Goal: Task Accomplishment & Management: Complete application form

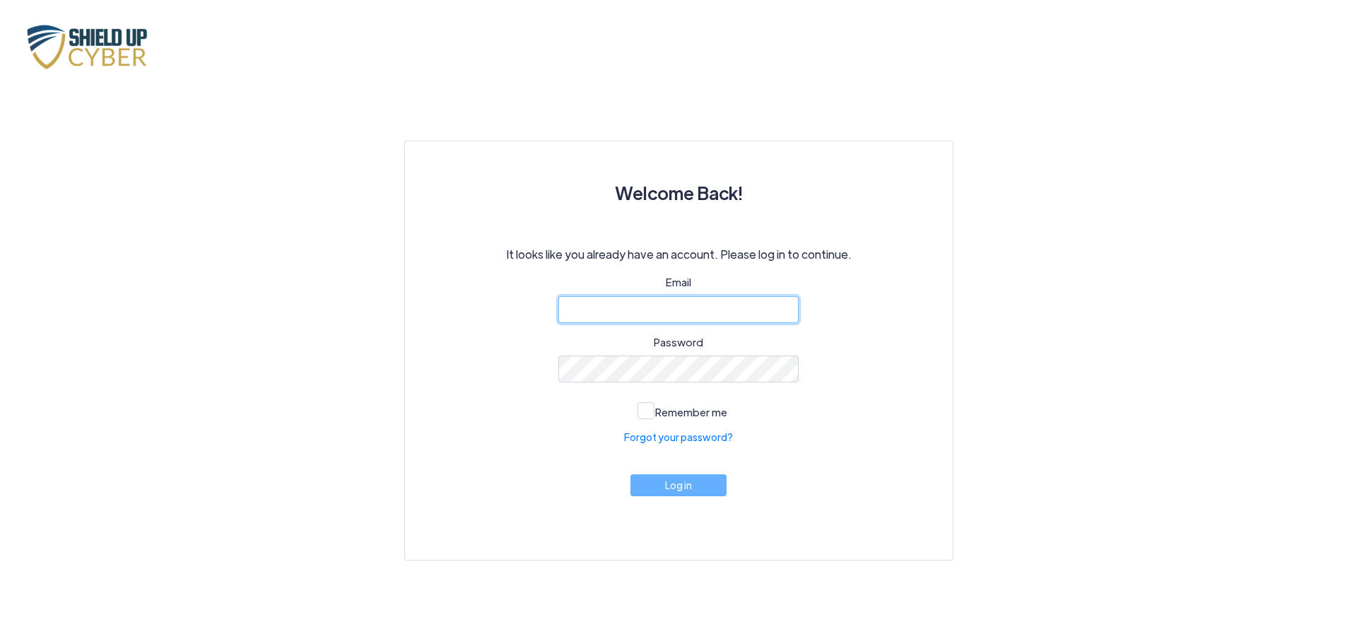
click at [624, 318] on input "email" at bounding box center [678, 309] width 240 height 27
type input "[EMAIL_ADDRESS][DOMAIN_NAME]"
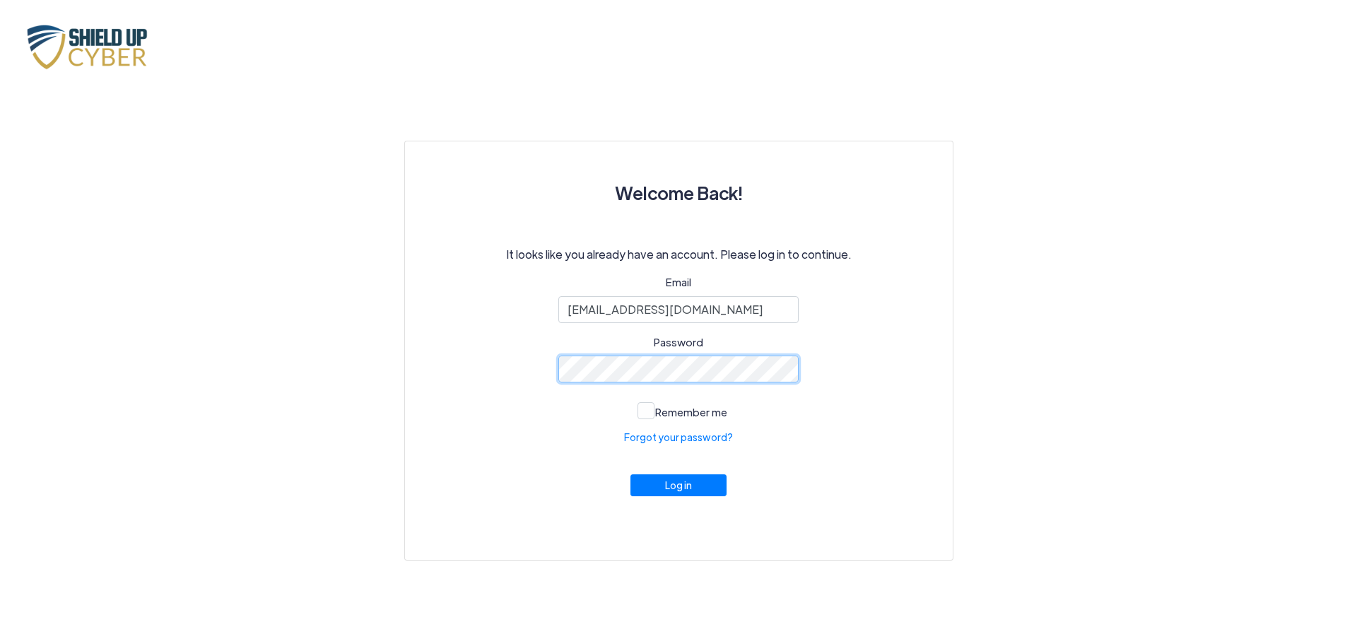
click at [631, 474] on button "Log in" at bounding box center [679, 485] width 96 height 22
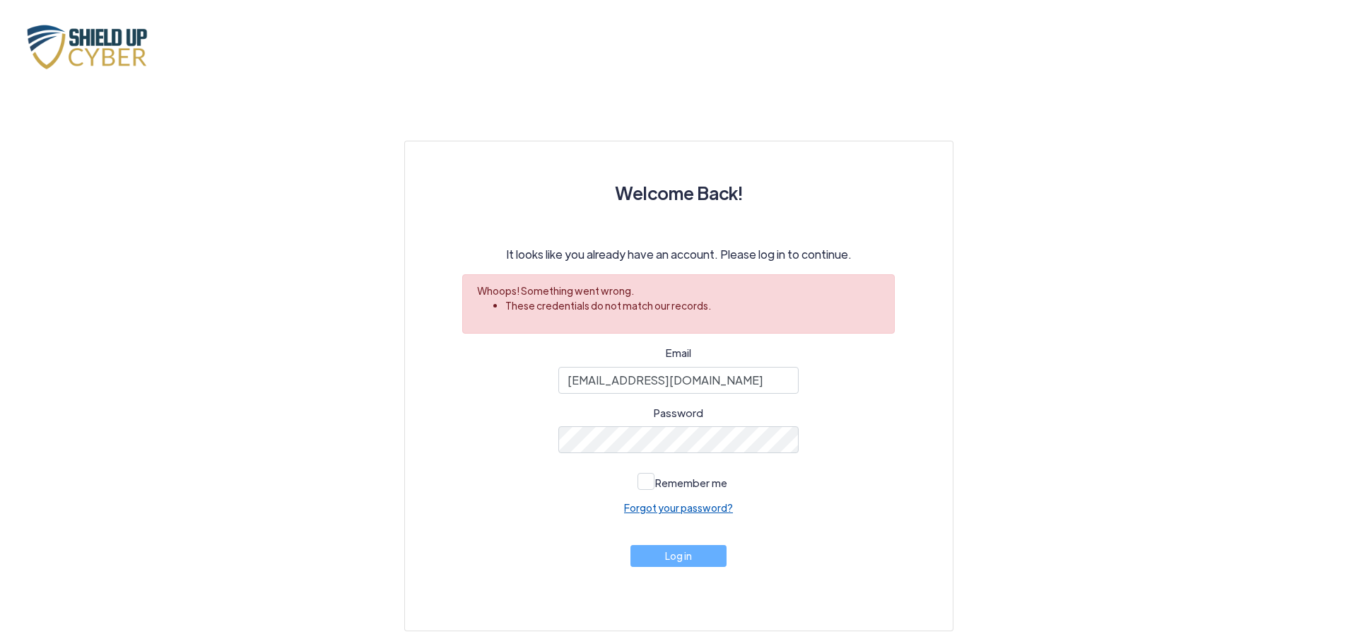
click at [649, 505] on link "Forgot your password?" at bounding box center [678, 507] width 109 height 15
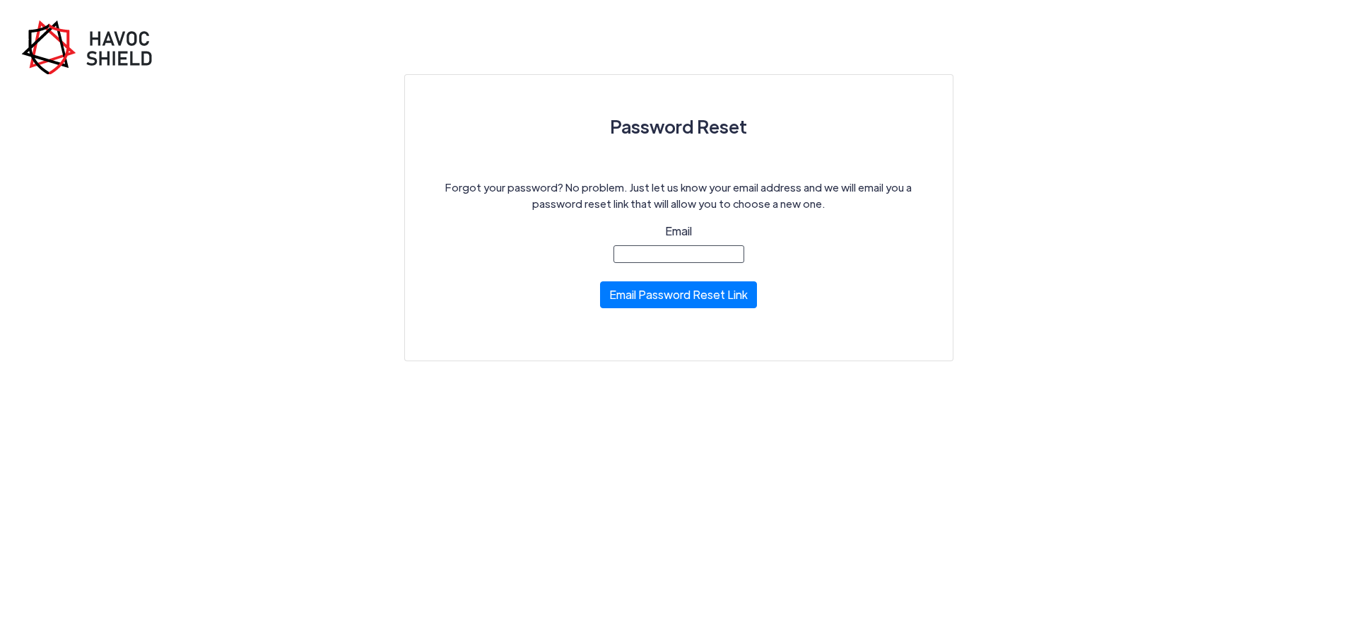
click at [713, 265] on form "Email Reset Email Sent! Email Password Reset Link" at bounding box center [679, 275] width 202 height 104
click at [705, 240] on div "Email" at bounding box center [679, 243] width 202 height 40
click at [693, 247] on input "Email" at bounding box center [679, 254] width 131 height 18
type input "[EMAIL_ADDRESS][DOMAIN_NAME]"
click at [703, 293] on button "Email Password Reset Link" at bounding box center [678, 291] width 157 height 27
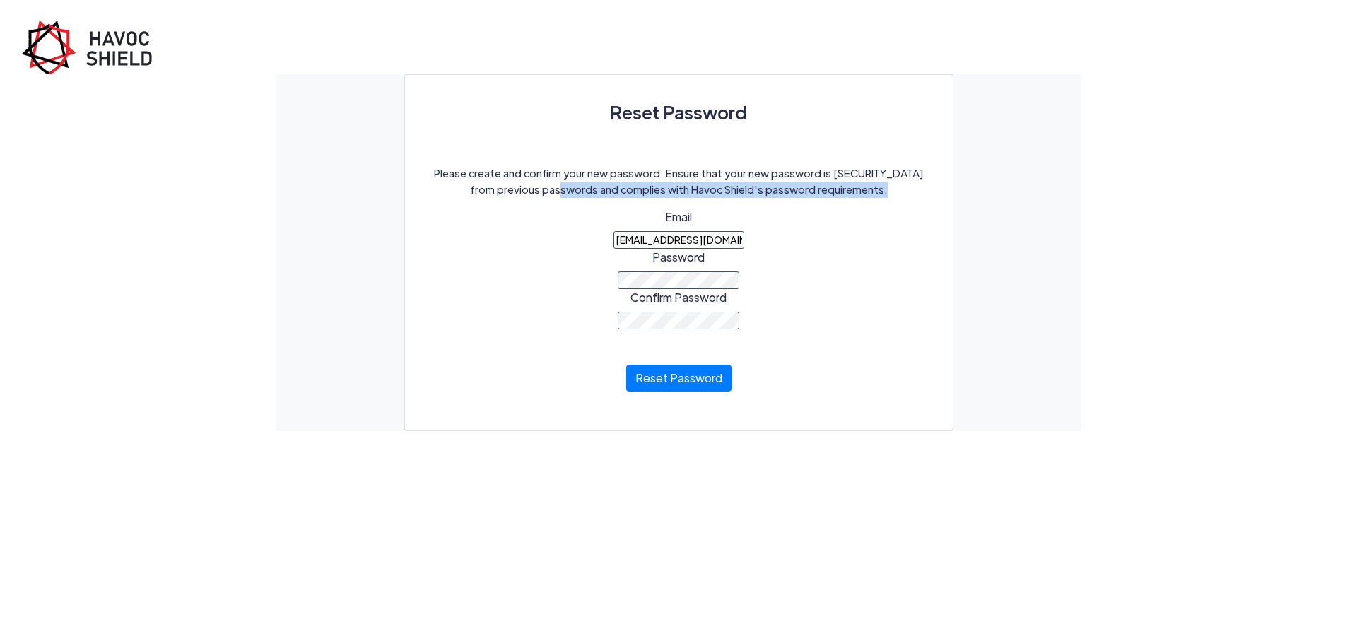
drag, startPoint x: 627, startPoint y: 230, endPoint x: 561, endPoint y: 230, distance: 65.7
click at [561, 230] on div "Please create and confirm your new password. Ensure that your new password is d…" at bounding box center [679, 287] width 508 height 245
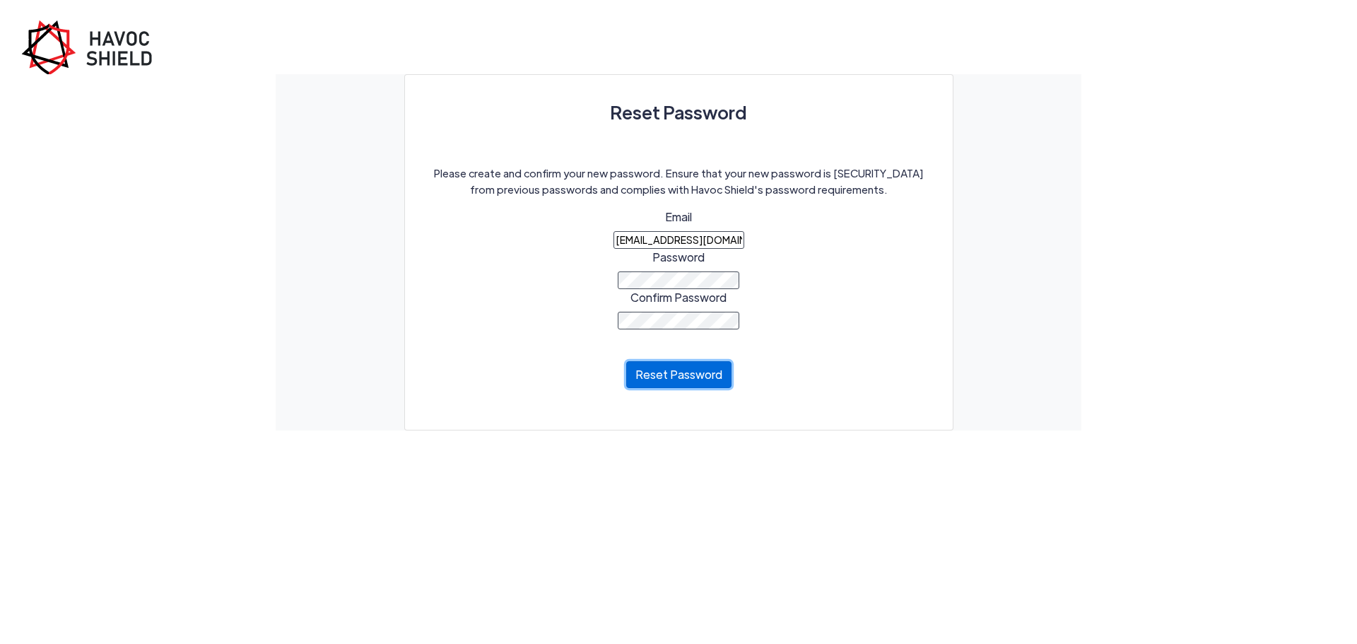
click at [658, 370] on button "Reset Password" at bounding box center [678, 374] width 105 height 27
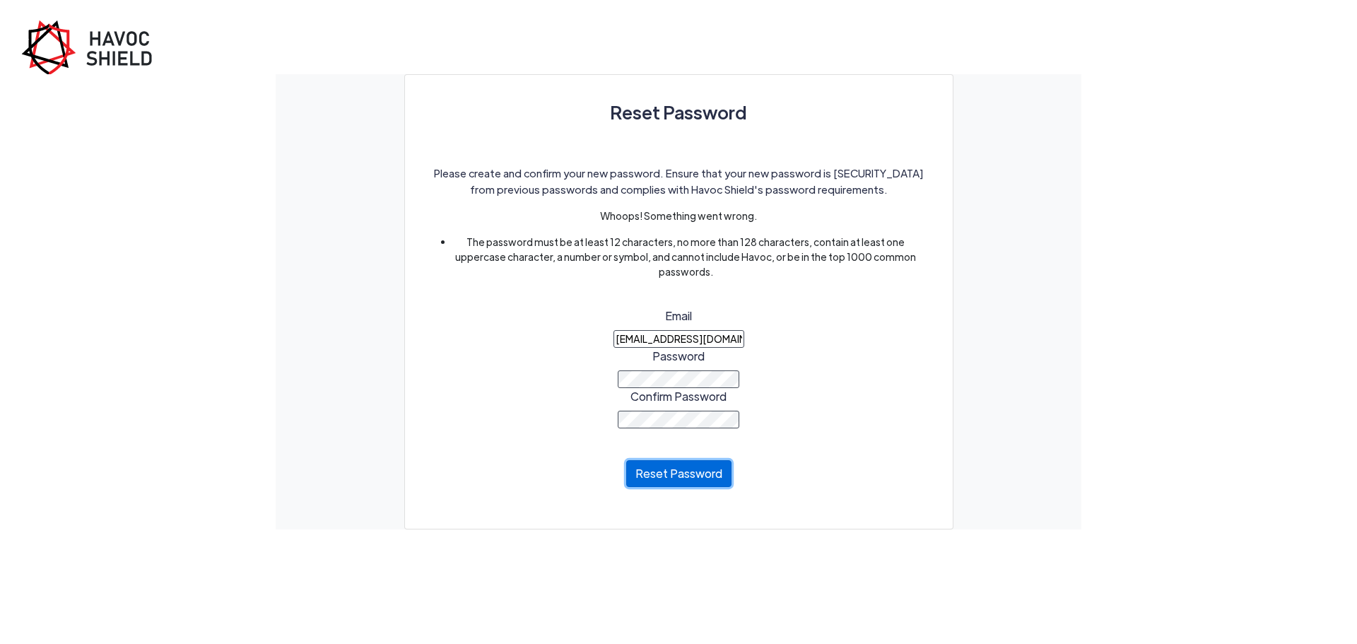
click at [703, 475] on button "Reset Password" at bounding box center [678, 473] width 105 height 27
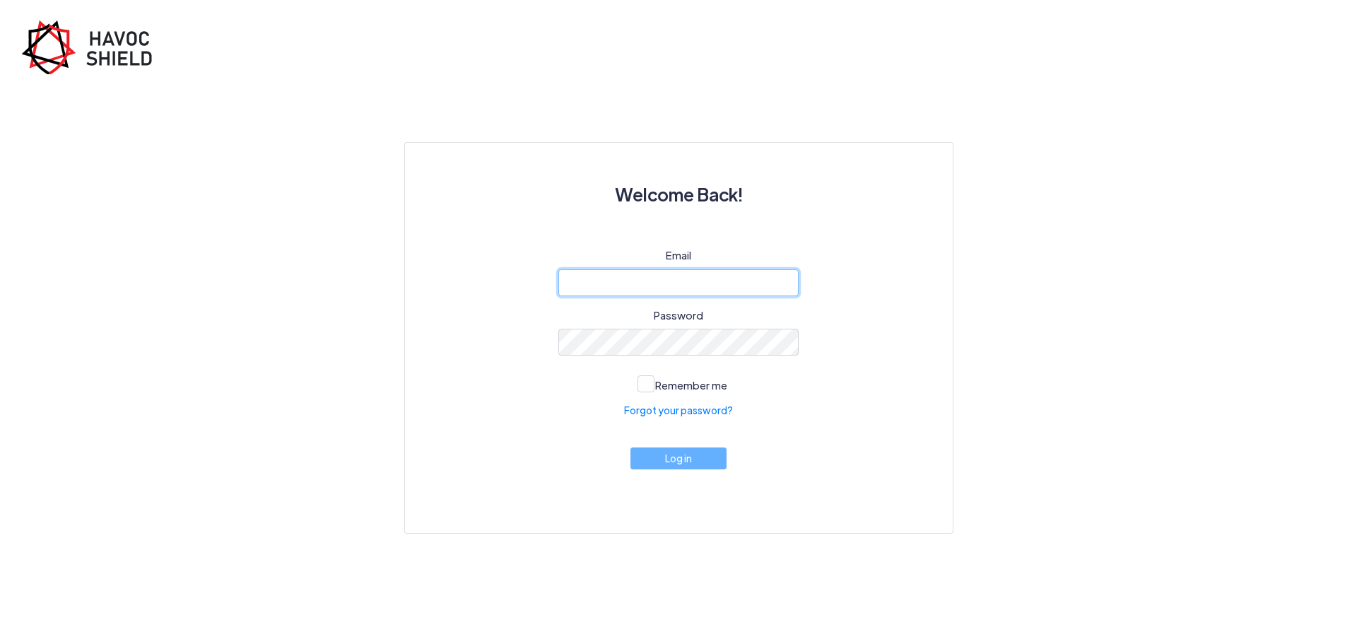
type input "[EMAIL_ADDRESS][DOMAIN_NAME]"
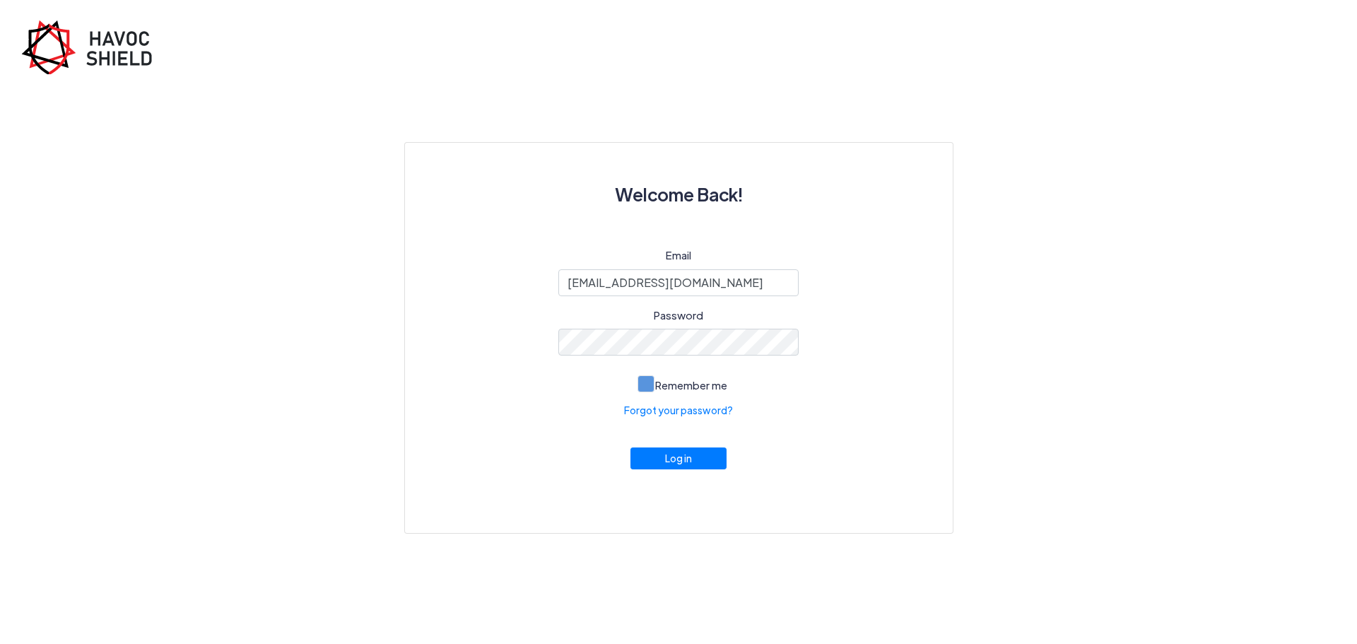
click at [644, 381] on span at bounding box center [646, 383] width 17 height 17
click at [0, 0] on input "Remember me" at bounding box center [0, 0] width 0 height 0
click at [672, 455] on button "Log in" at bounding box center [679, 455] width 96 height 22
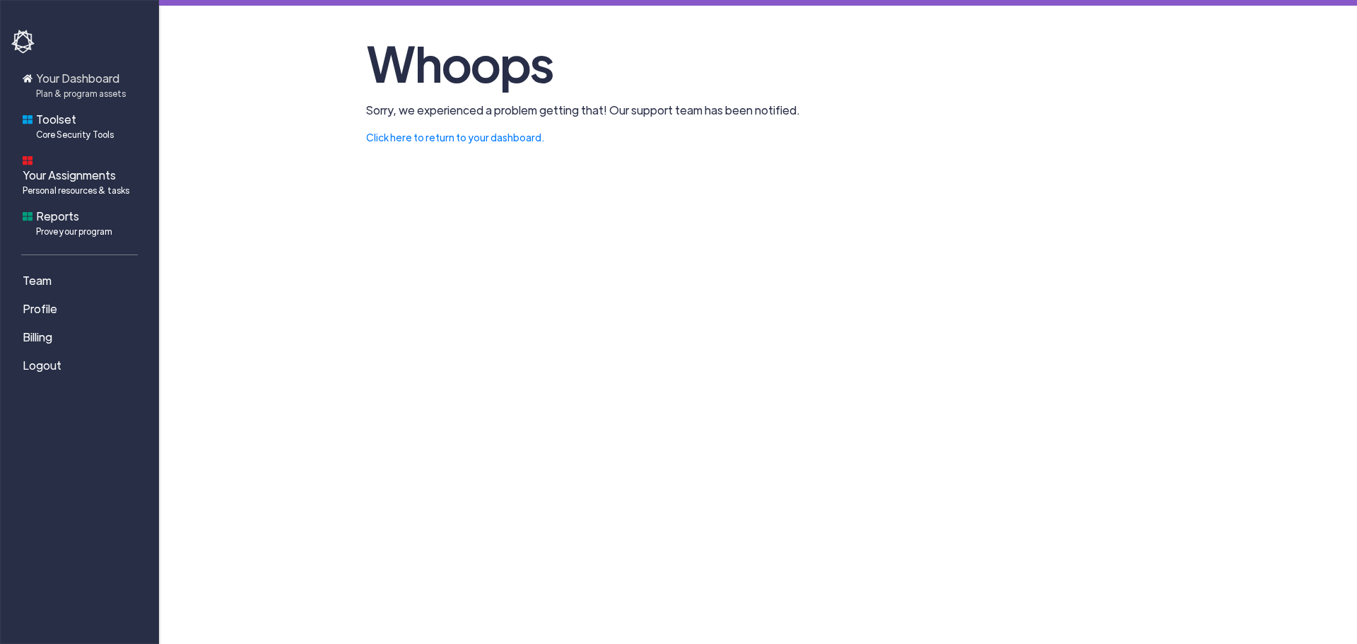
click at [76, 80] on span "Your Dashboard Plan & program assets" at bounding box center [81, 85] width 90 height 30
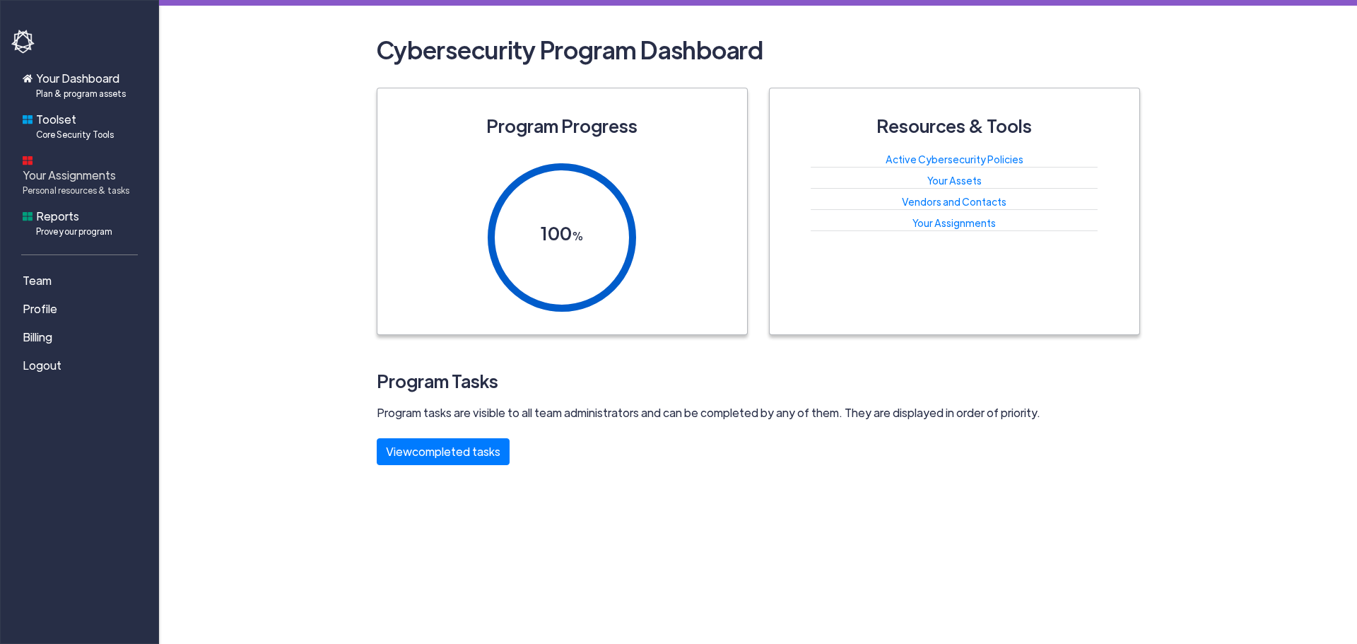
click at [87, 184] on span "Personal resources & tasks" at bounding box center [76, 190] width 107 height 13
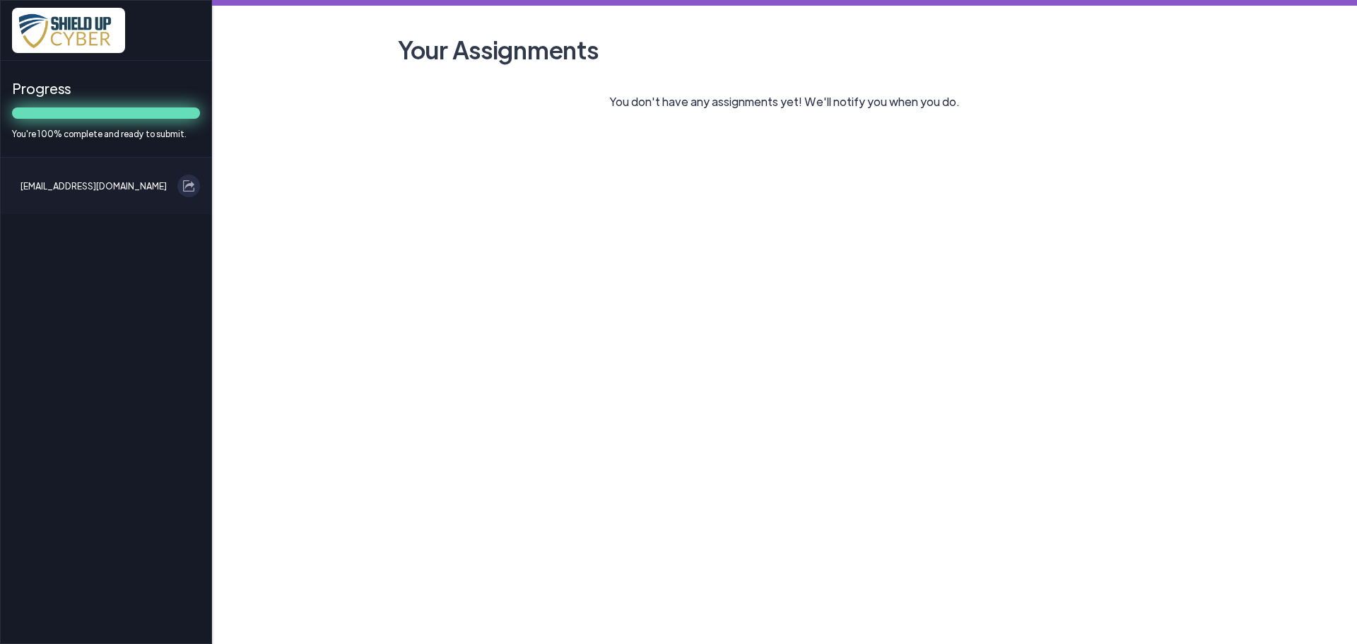
click at [51, 26] on img at bounding box center [68, 30] width 113 height 45
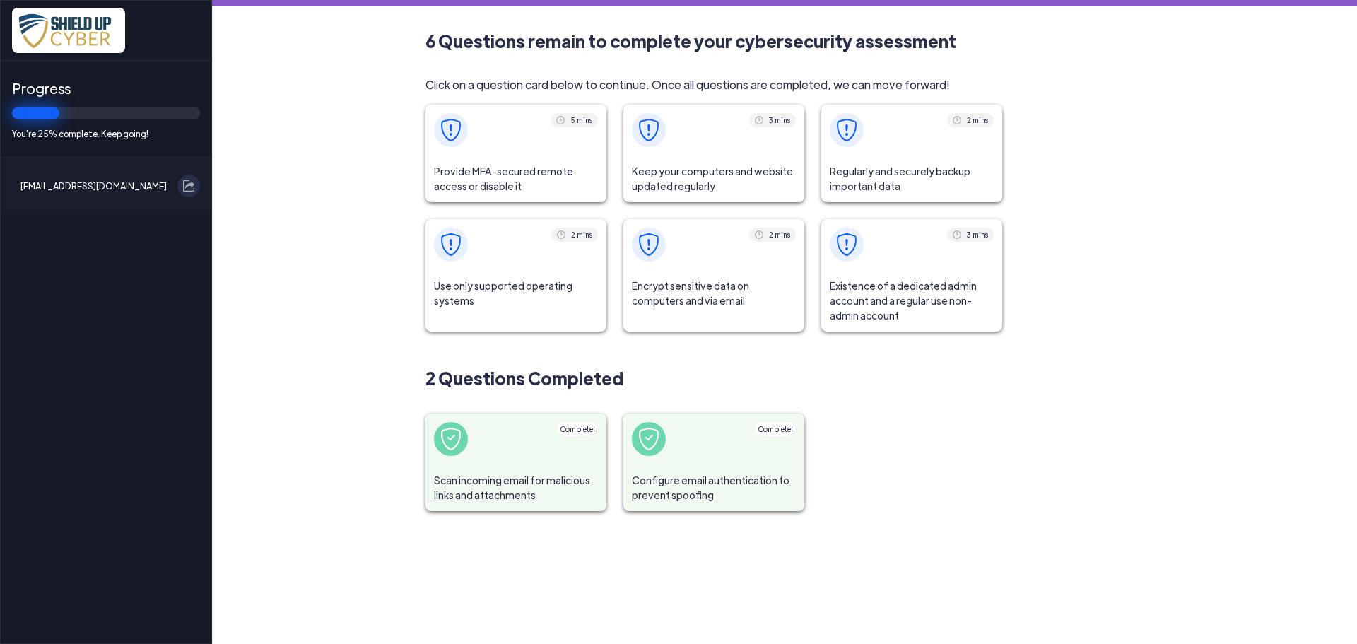
click at [446, 145] on span at bounding box center [451, 130] width 34 height 34
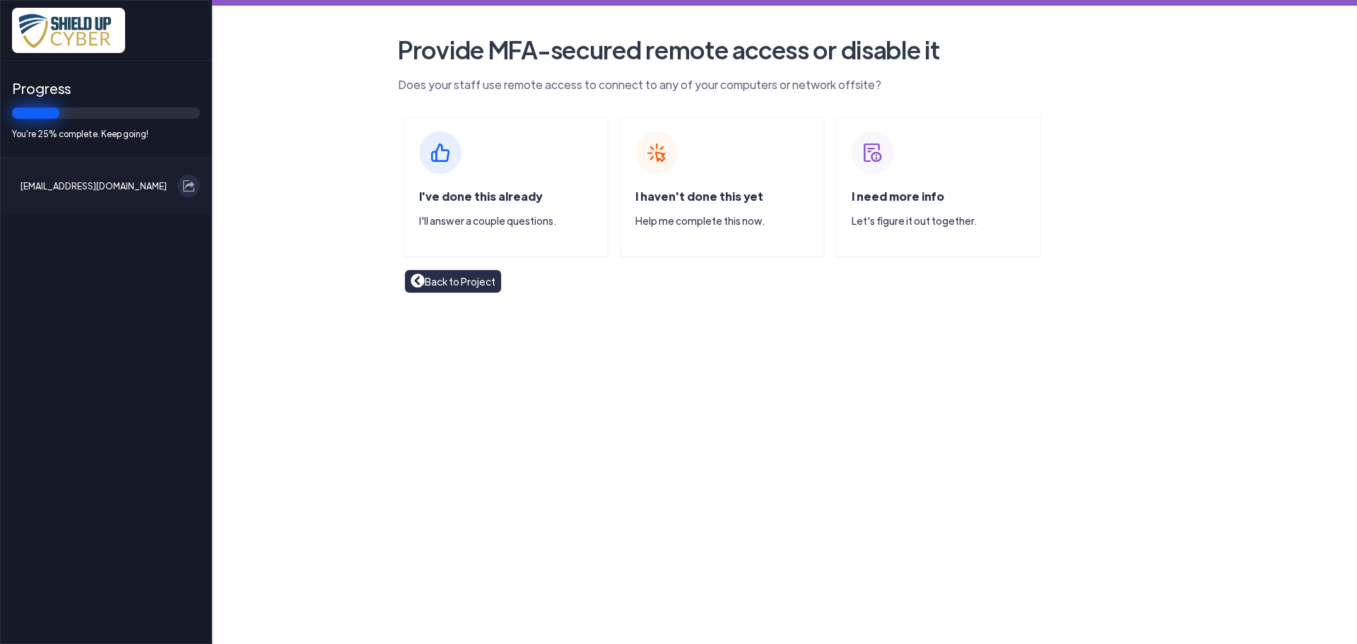
click at [515, 166] on div "I've done this already I'll answer a couple questions." at bounding box center [506, 186] width 205 height 141
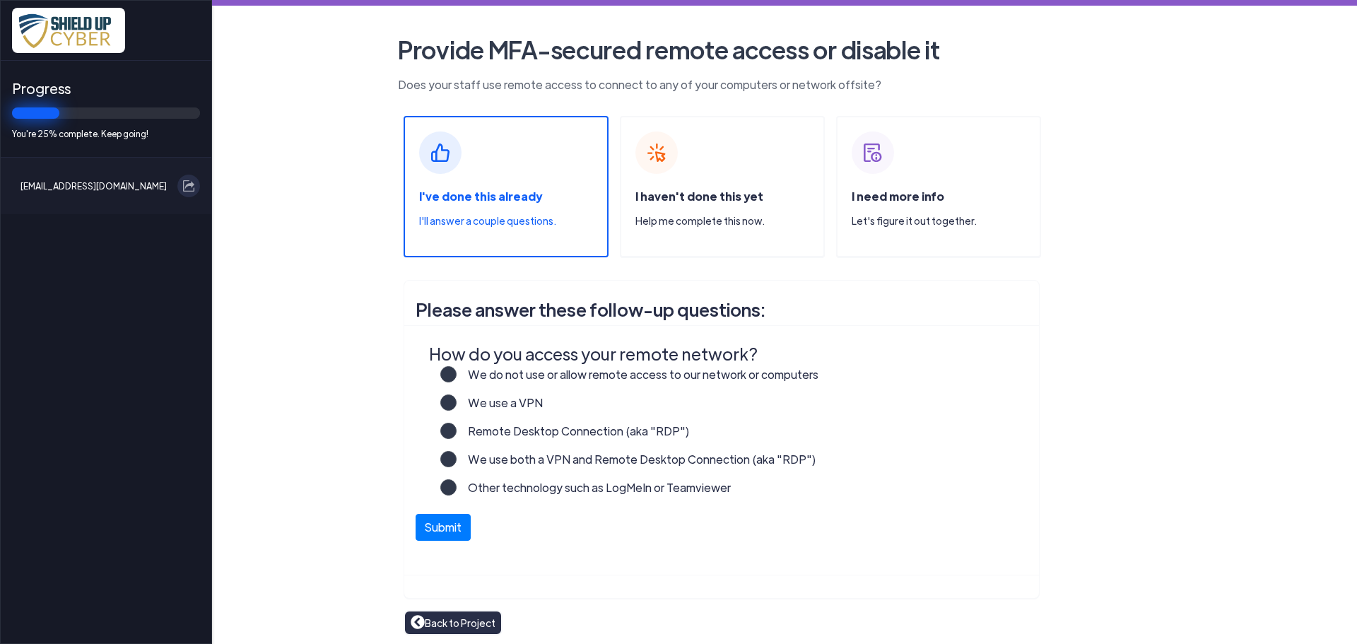
click at [457, 400] on label "We use a VPN" at bounding box center [500, 408] width 86 height 28
click at [0, 0] on input "We use a VPN" at bounding box center [0, 0] width 0 height 0
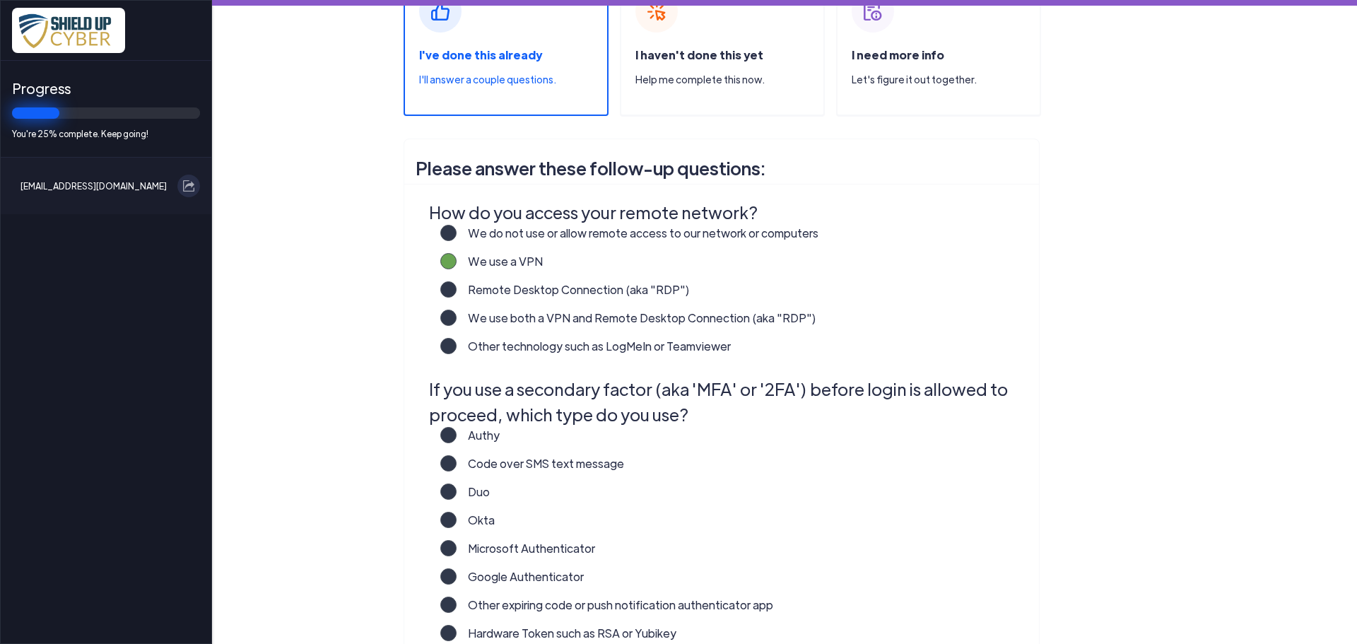
scroll to position [212, 0]
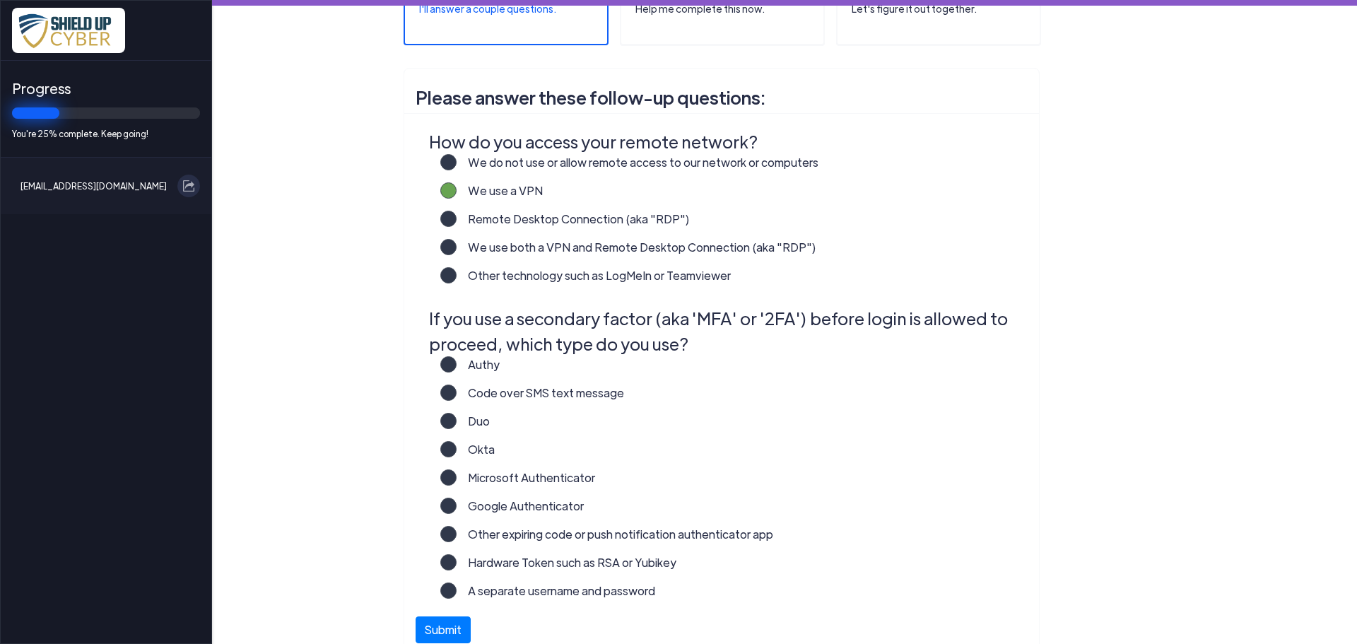
click at [457, 480] on label "Microsoft Authenticator" at bounding box center [526, 483] width 139 height 28
click at [0, 0] on input "Microsoft Authenticator" at bounding box center [0, 0] width 0 height 0
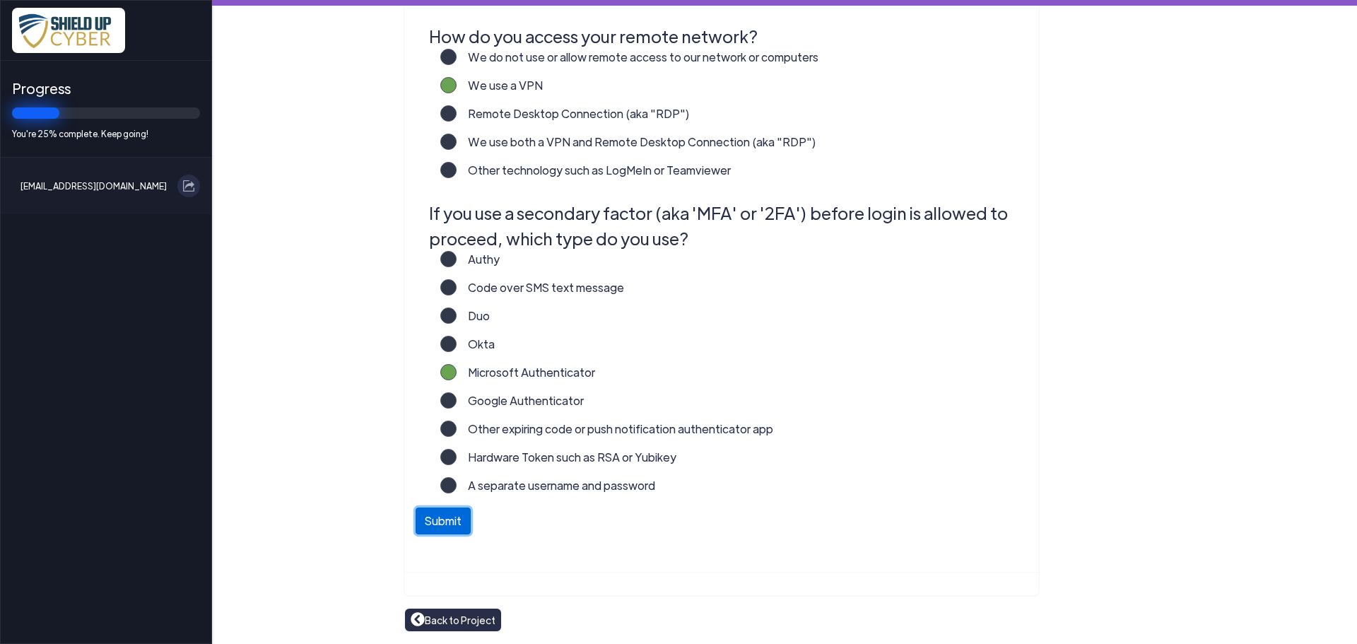
click at [433, 520] on button "Submit" at bounding box center [443, 521] width 55 height 27
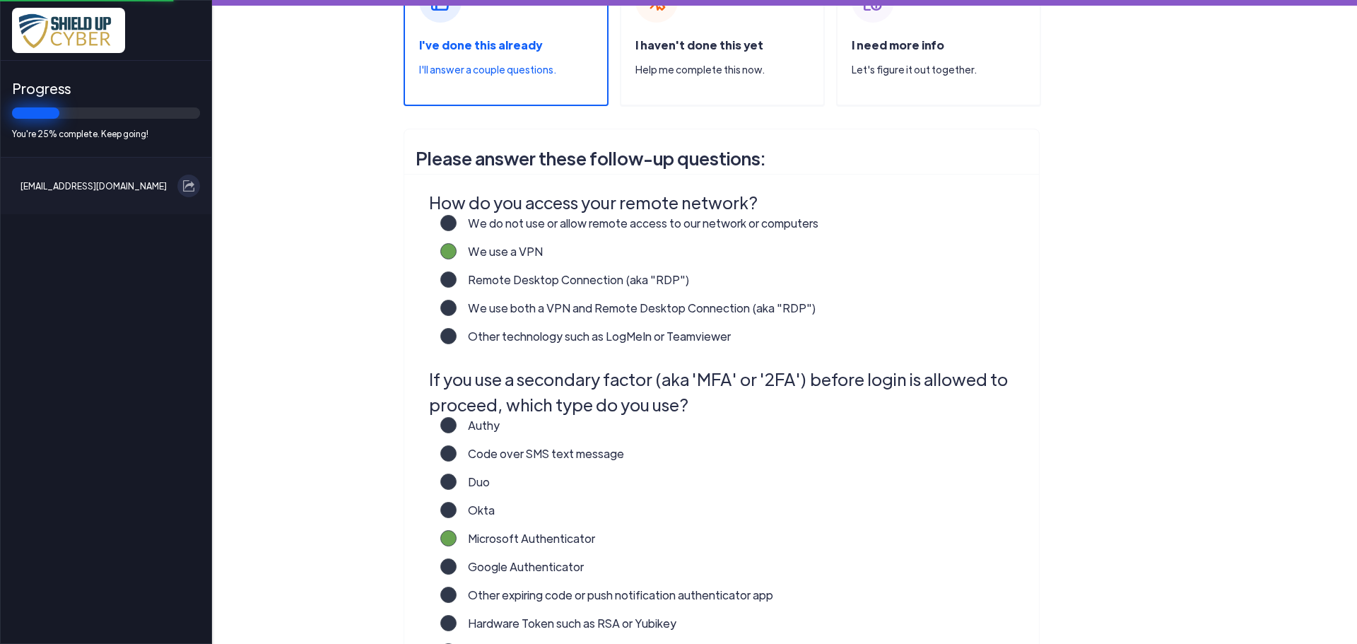
scroll to position [13, 0]
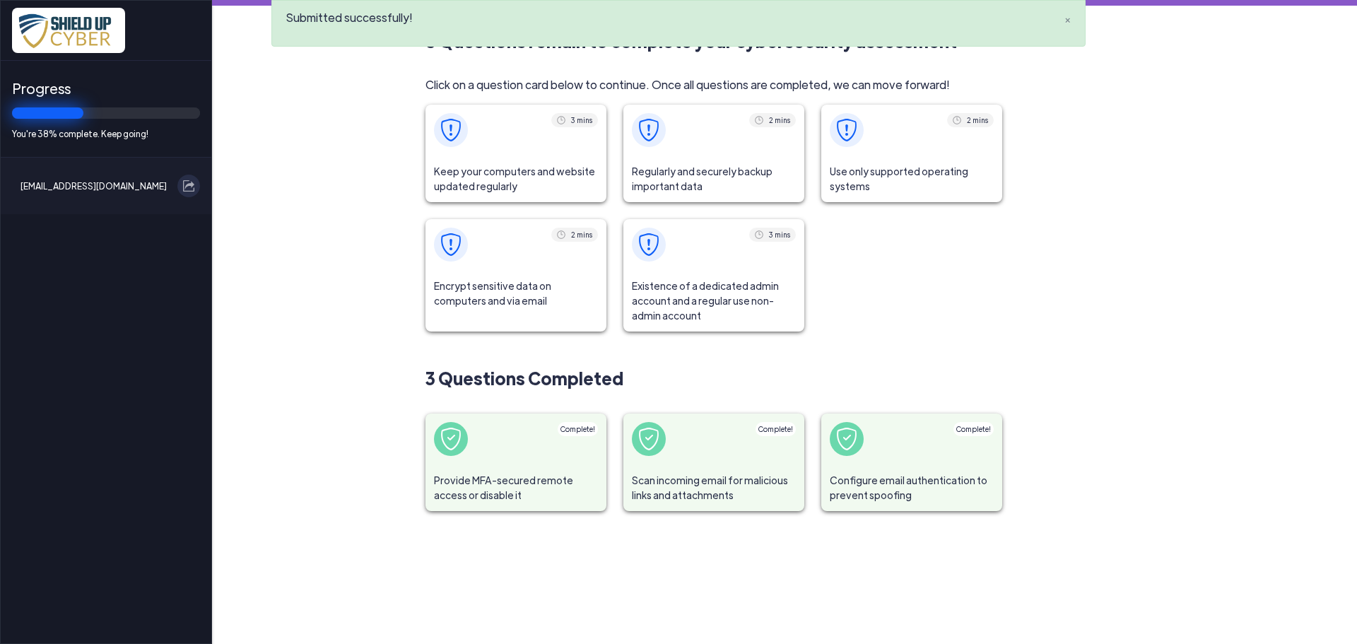
click at [522, 140] on span at bounding box center [516, 130] width 181 height 51
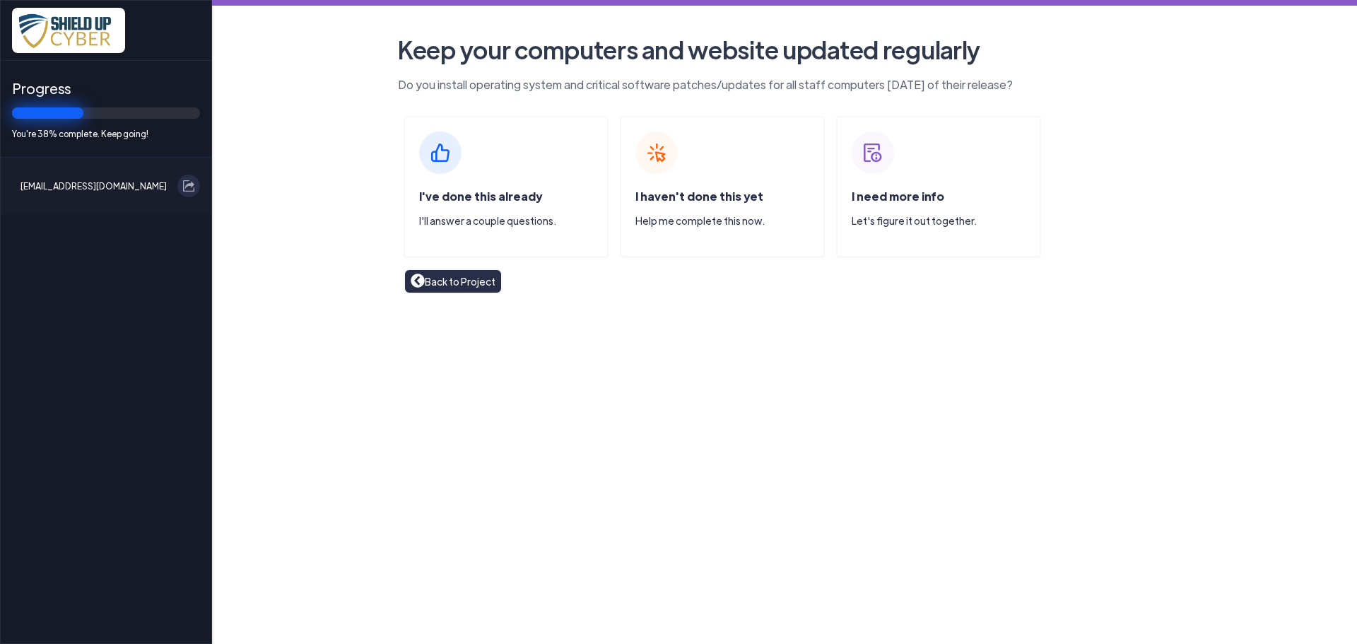
click at [531, 143] on div "I've done this already I'll answer a couple questions." at bounding box center [506, 186] width 205 height 141
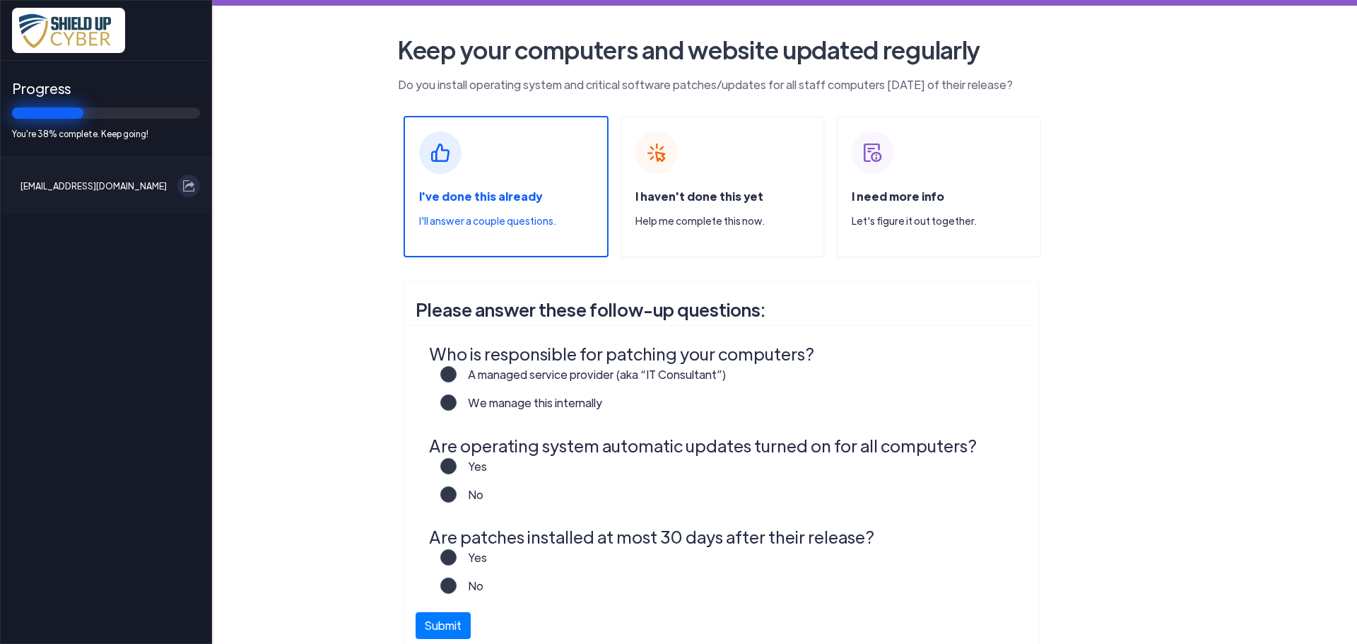
click at [457, 369] on label "A managed service provider (aka “IT Consultant”)" at bounding box center [592, 380] width 270 height 28
click at [0, 0] on input "A managed service provider (aka “IT Consultant”)" at bounding box center [0, 0] width 0 height 0
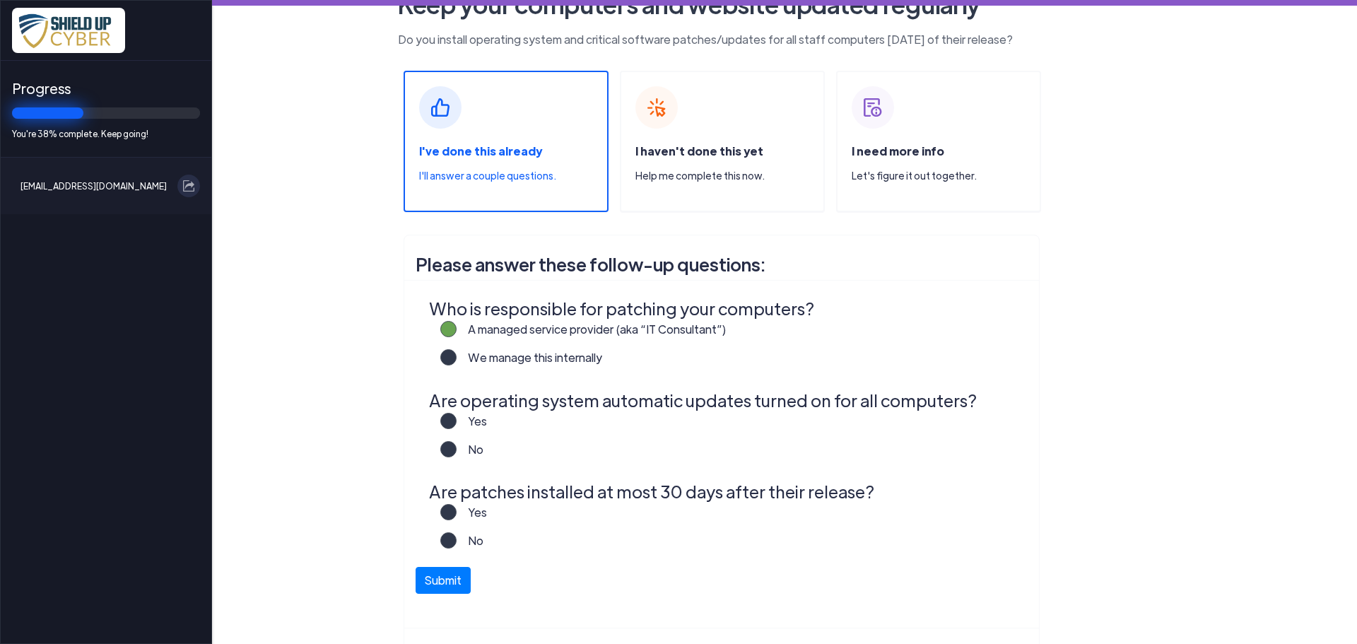
scroll to position [71, 0]
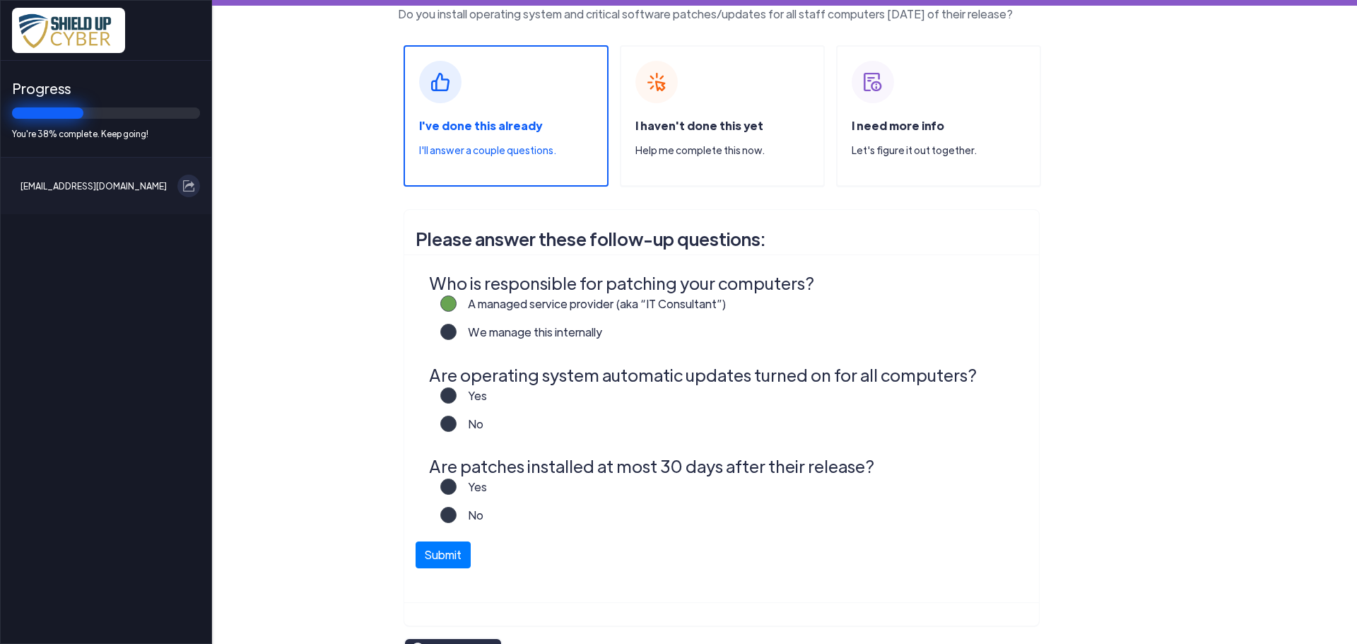
click at [447, 477] on legend "Are patches installed at most 30 days after their release?" at bounding box center [725, 465] width 592 height 25
click at [457, 489] on label "Yes" at bounding box center [472, 493] width 30 height 28
click at [0, 0] on input "Yes" at bounding box center [0, 0] width 0 height 0
click at [457, 428] on label "No" at bounding box center [470, 430] width 27 height 28
click at [0, 0] on input "No" at bounding box center [0, 0] width 0 height 0
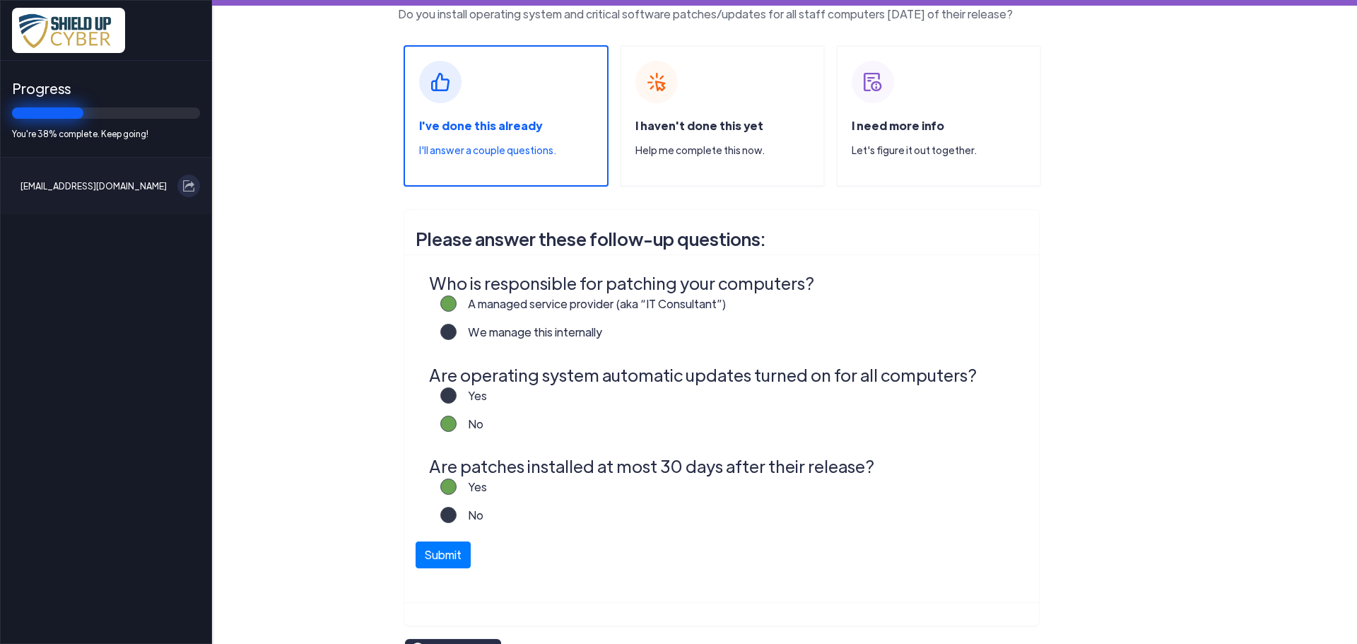
scroll to position [101, 0]
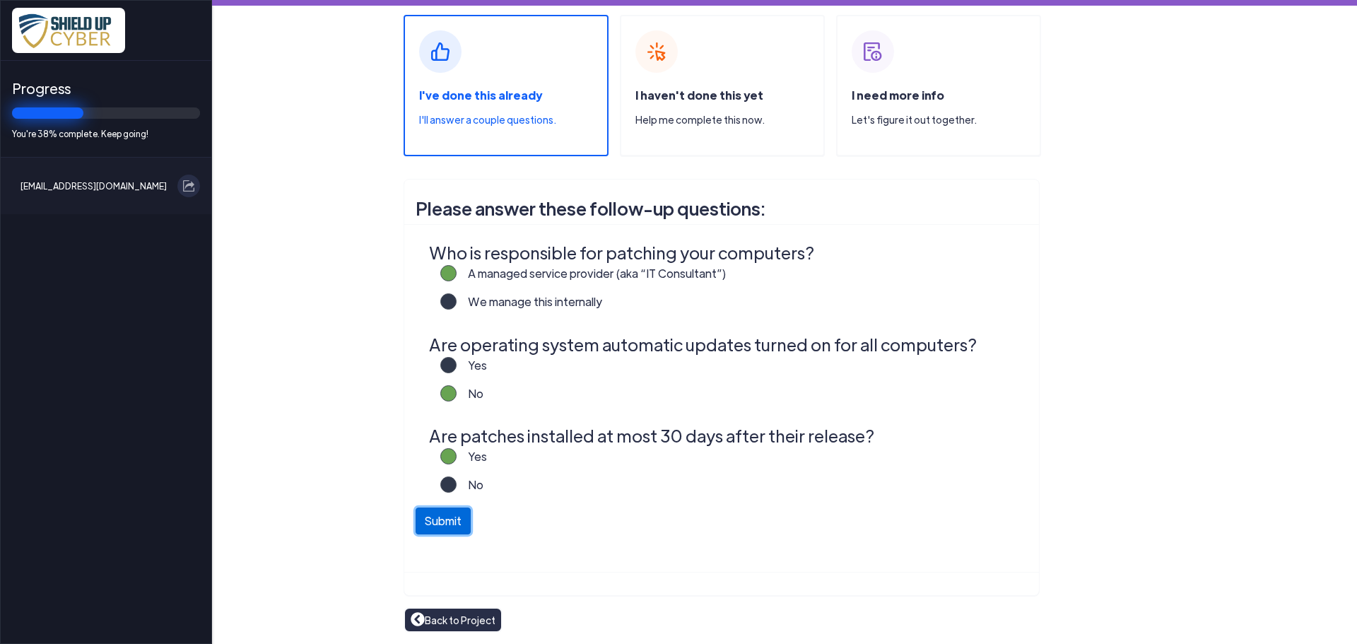
click at [451, 520] on button "Submit" at bounding box center [443, 521] width 55 height 27
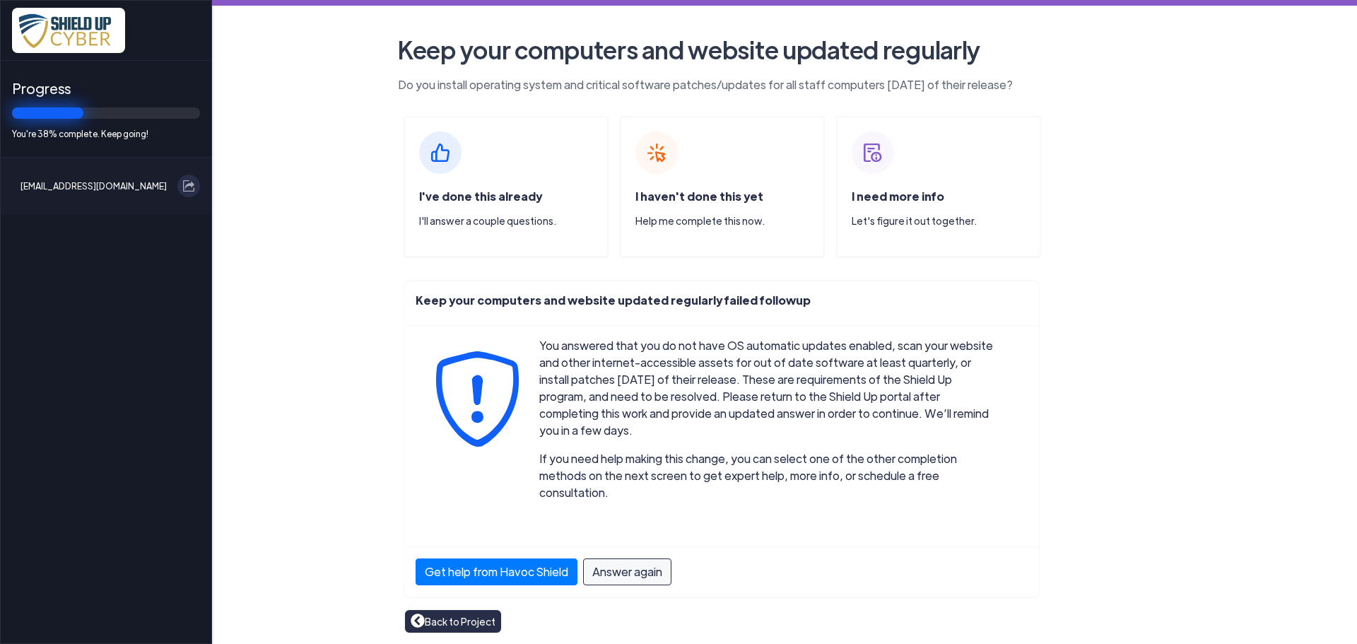
click at [465, 614] on link "Back to Project" at bounding box center [453, 622] width 85 height 16
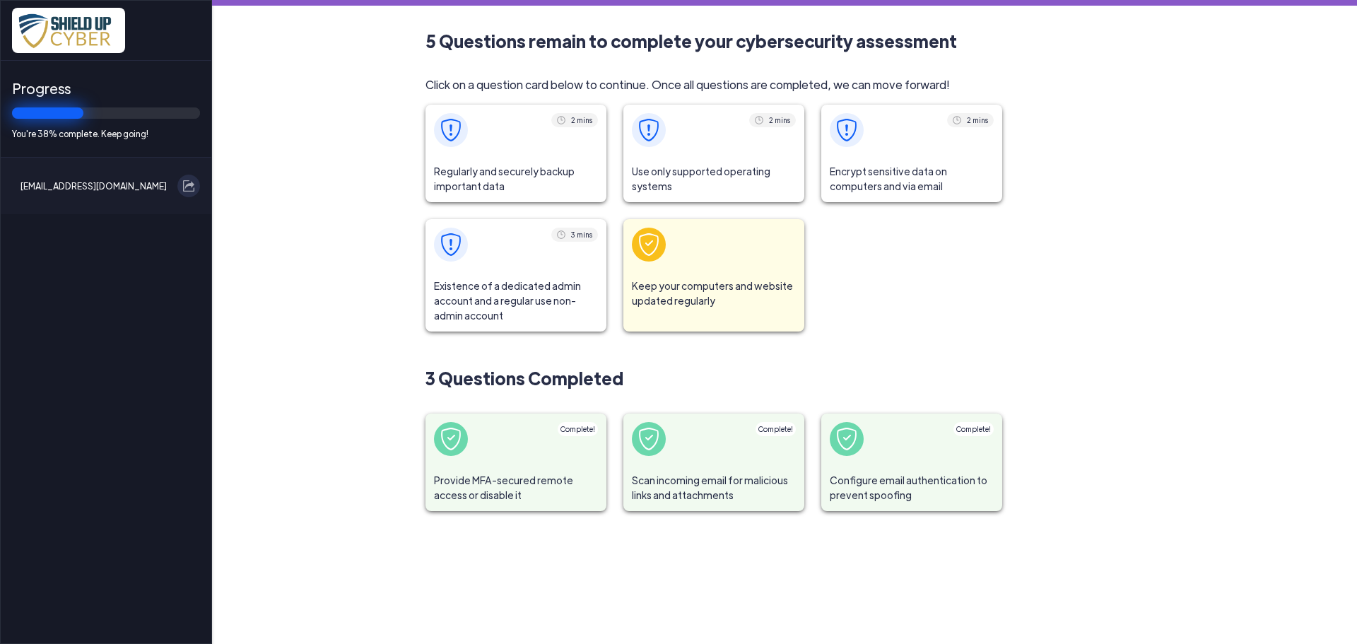
click at [517, 147] on span at bounding box center [516, 130] width 181 height 51
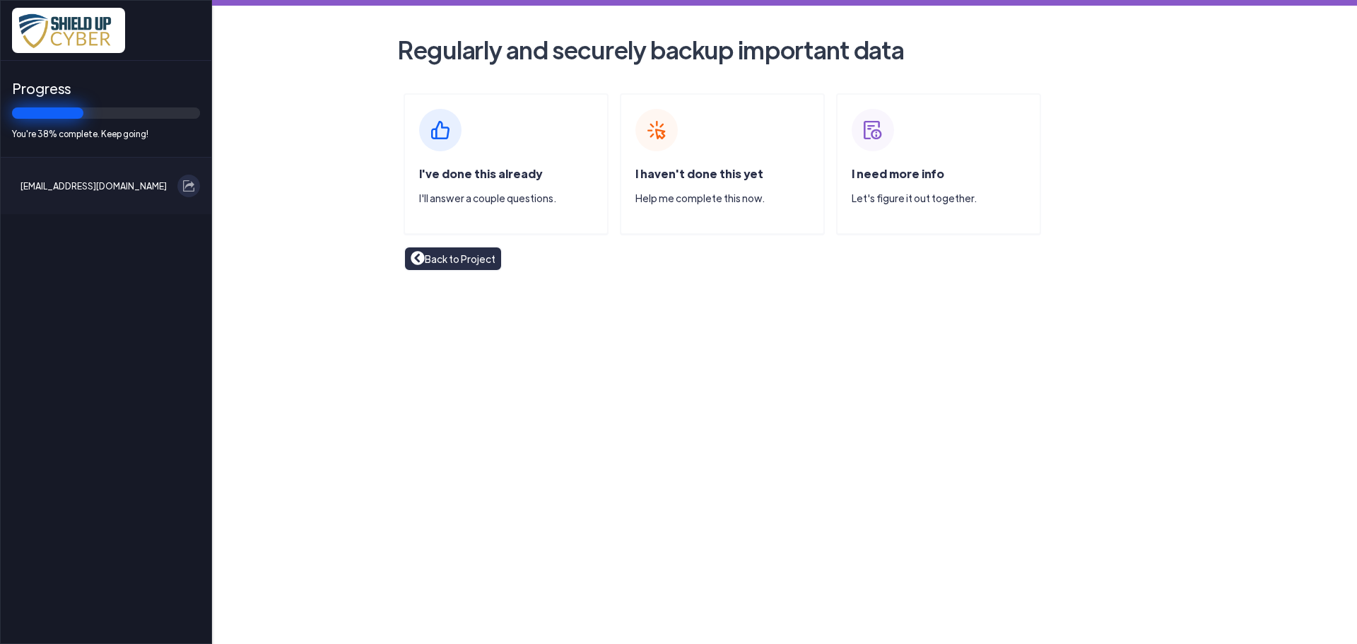
click at [517, 147] on div "I've done this already I'll answer a couple questions." at bounding box center [506, 163] width 205 height 141
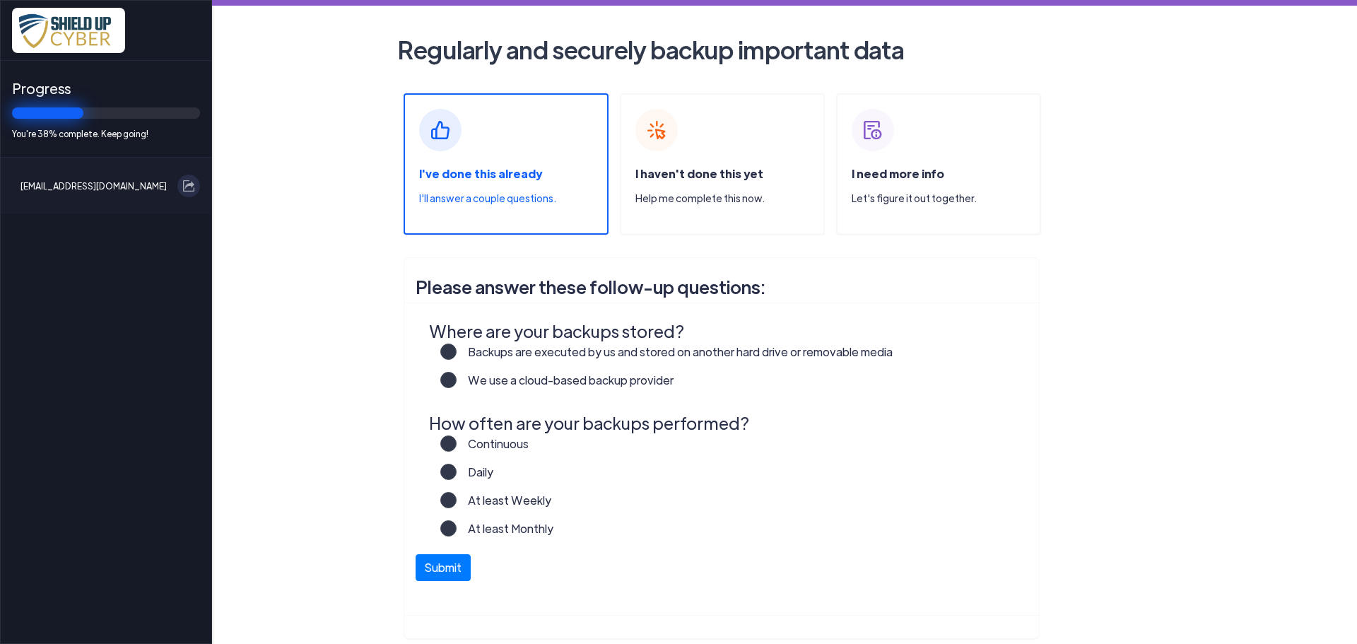
click at [457, 356] on label "Backups are executed by us and stored on another hard drive or removable media" at bounding box center [675, 358] width 436 height 28
click at [0, 0] on input "Backups are executed by us and stored on another hard drive or removable media" at bounding box center [0, 0] width 0 height 0
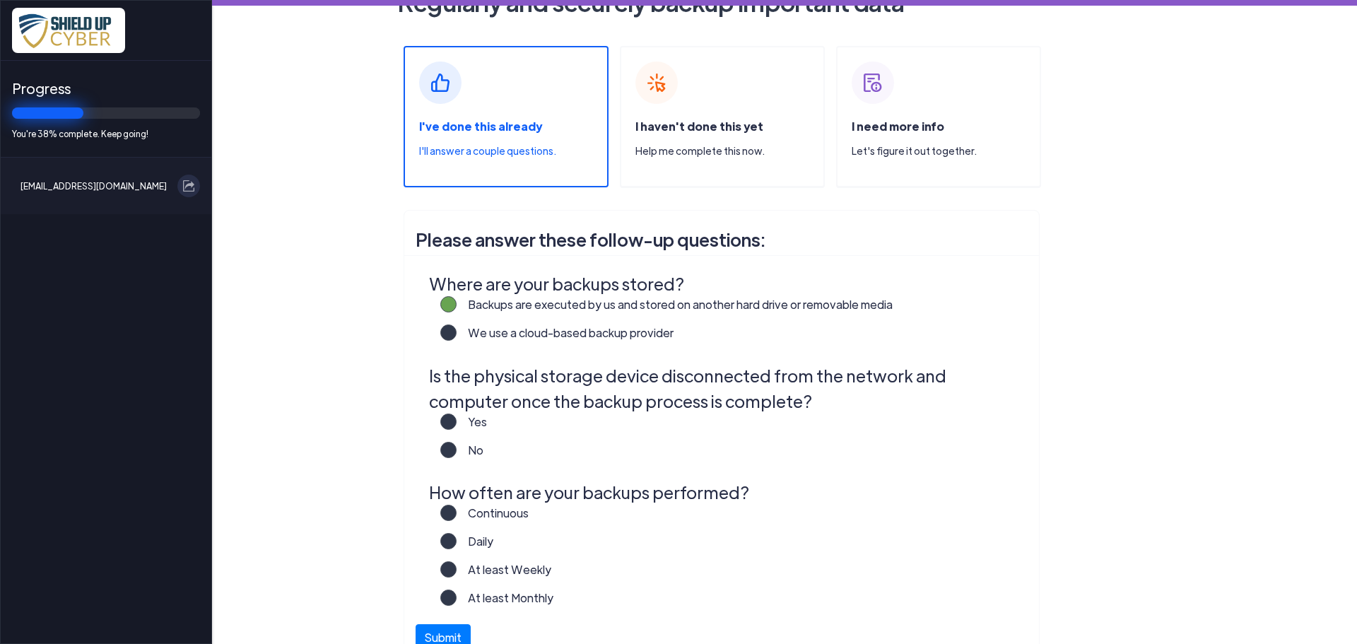
scroll to position [71, 0]
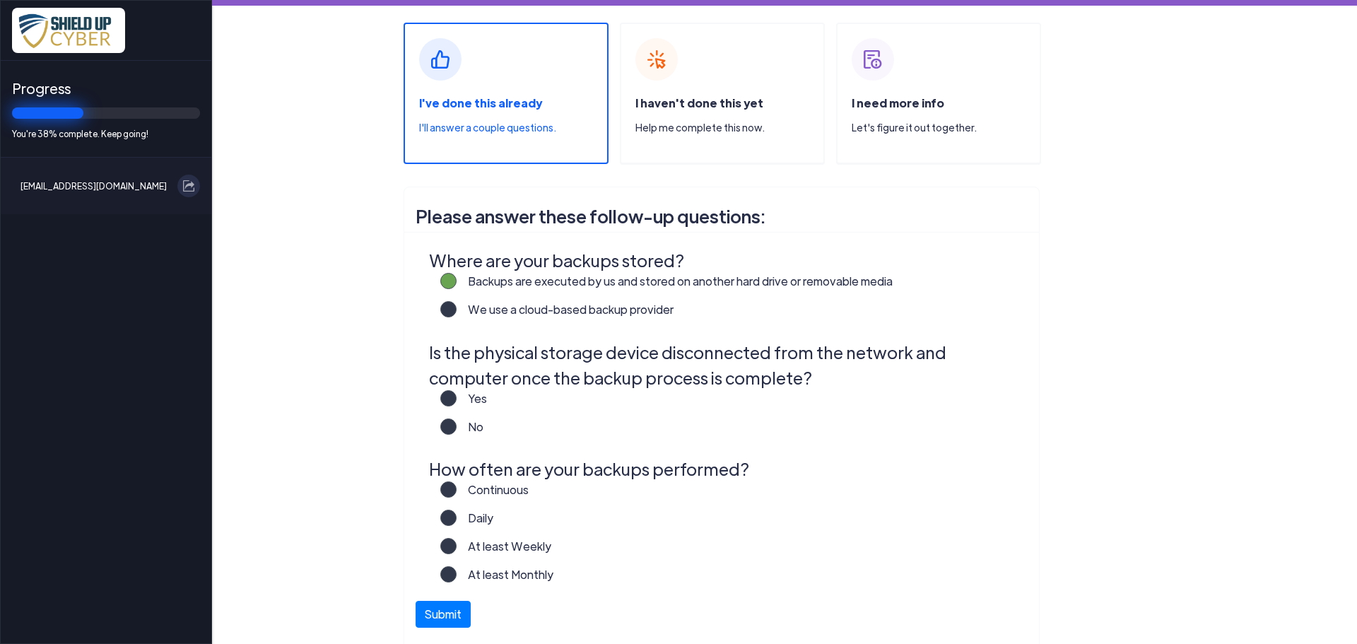
click at [457, 403] on label "Yes" at bounding box center [472, 404] width 30 height 28
click at [0, 0] on input "Yes" at bounding box center [0, 0] width 0 height 0
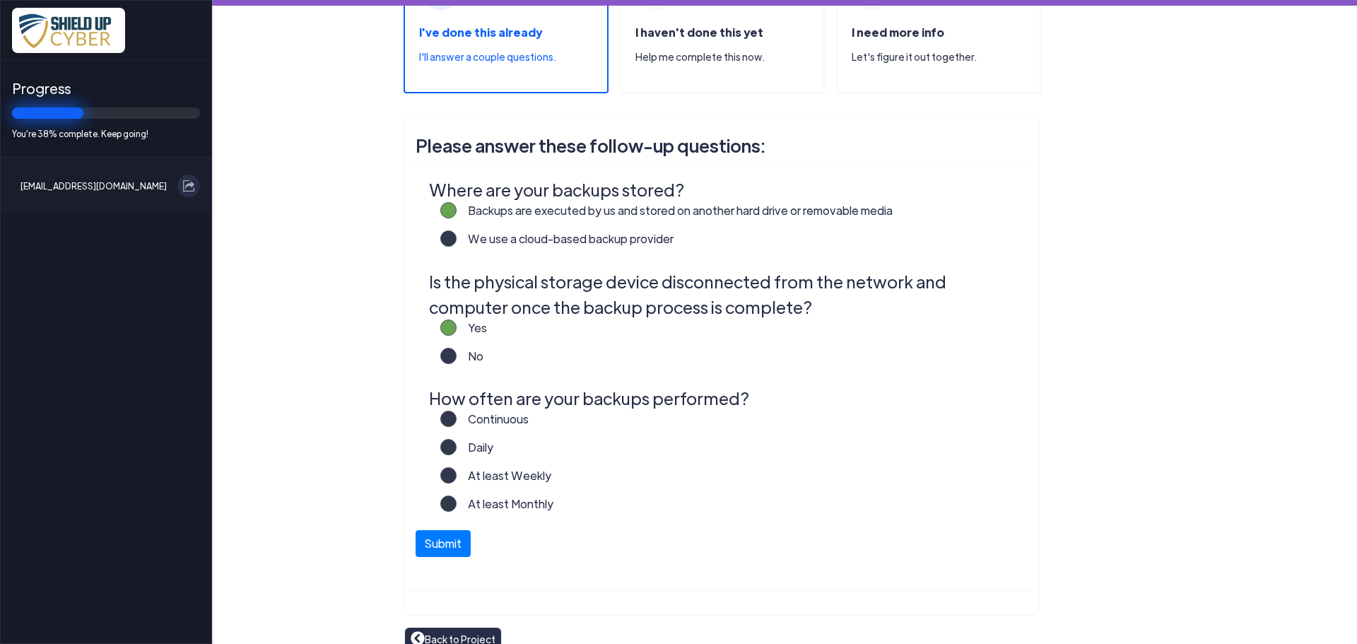
scroll to position [160, 0]
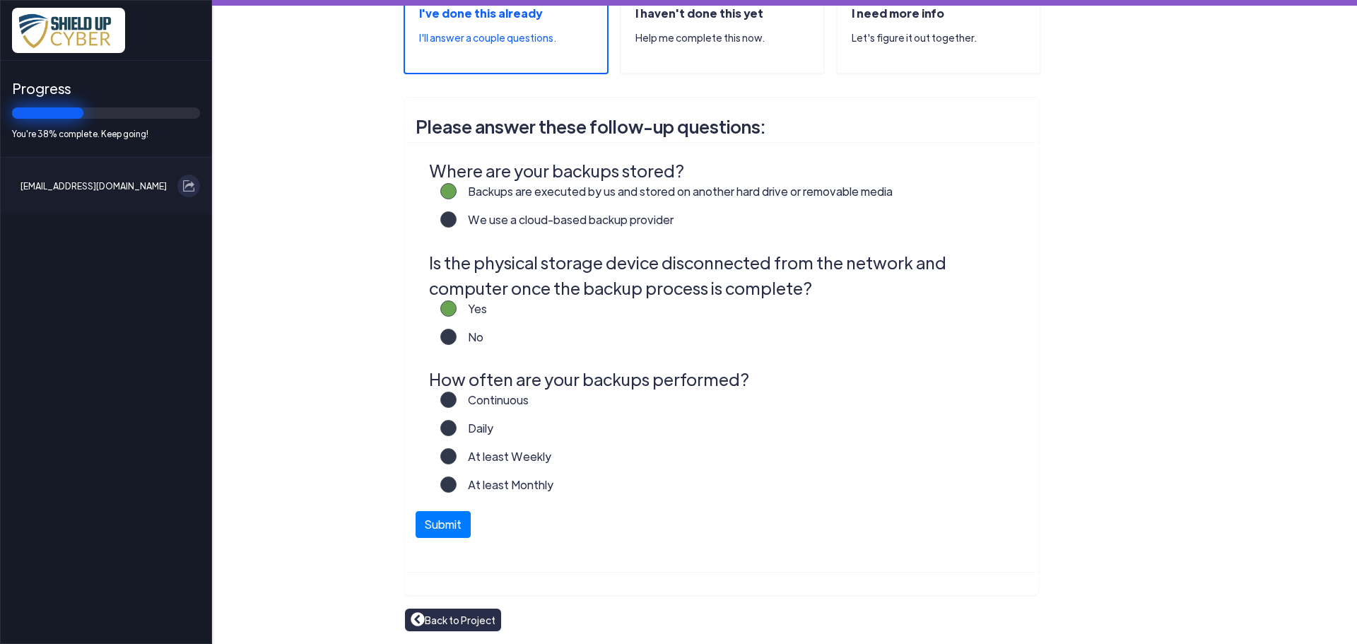
click at [457, 423] on label "Daily" at bounding box center [475, 434] width 37 height 28
click at [0, 0] on input "Daily" at bounding box center [0, 0] width 0 height 0
click at [439, 521] on button "Submit" at bounding box center [443, 521] width 55 height 27
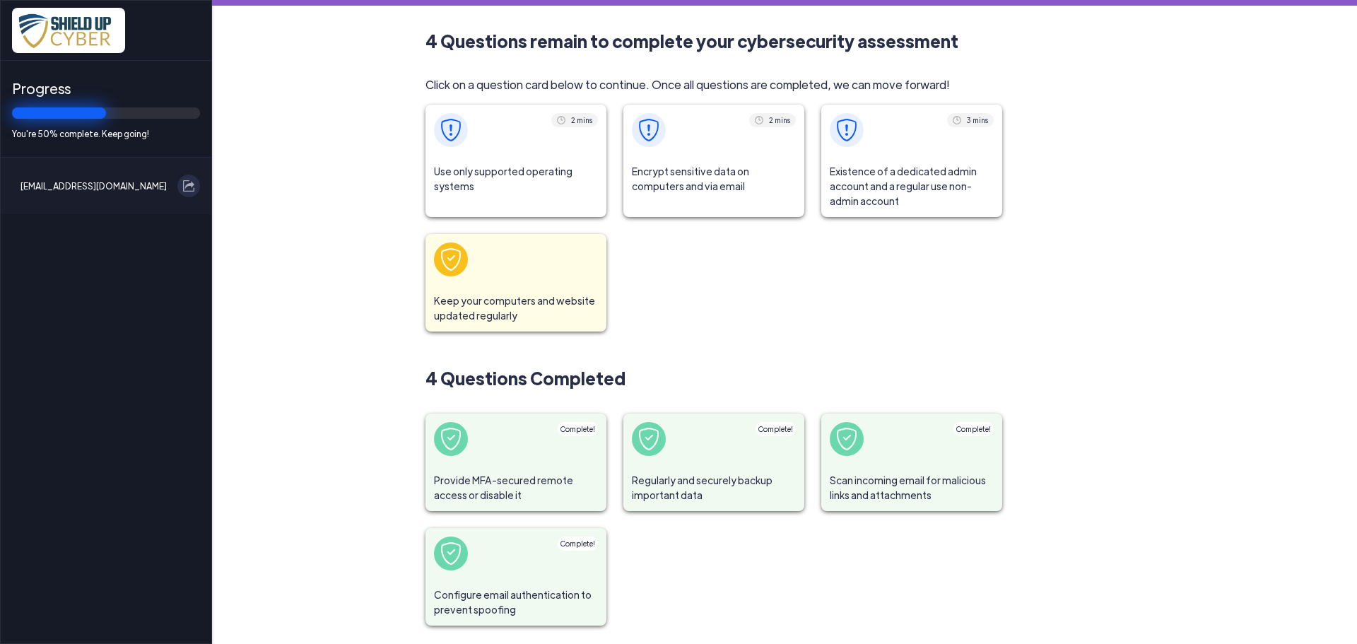
click at [465, 137] on span at bounding box center [516, 130] width 181 height 51
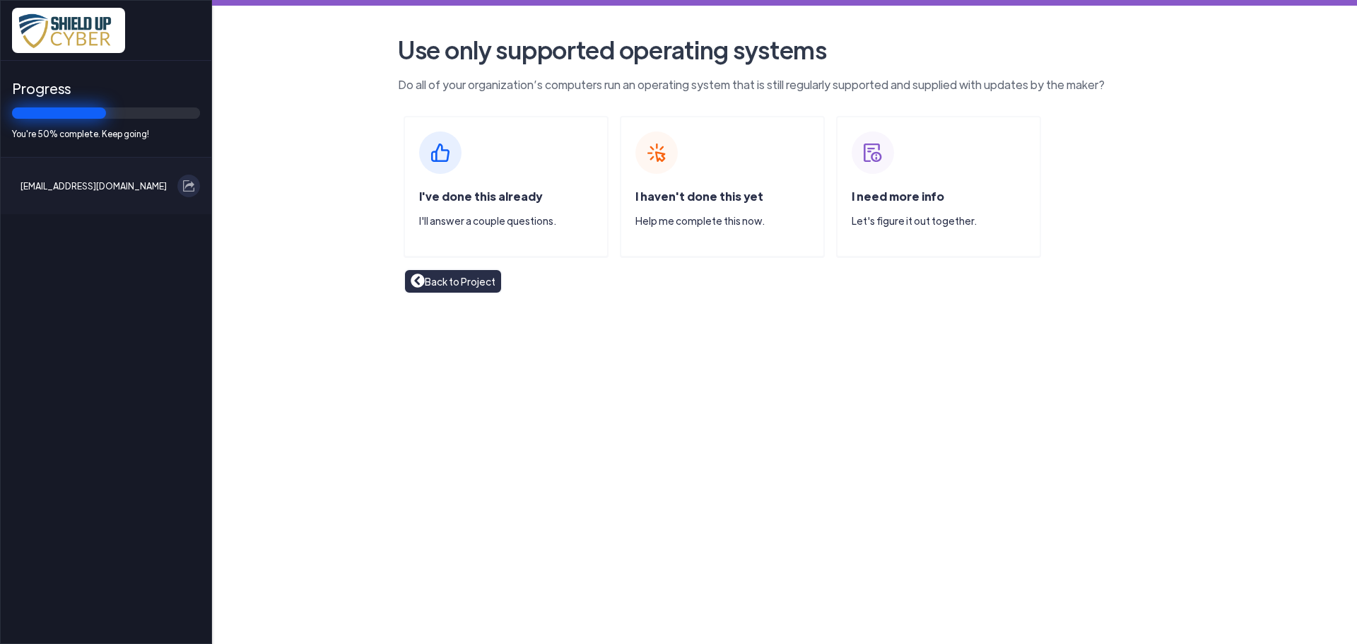
click at [537, 162] on div "I've done this already I'll answer a couple questions." at bounding box center [506, 186] width 205 height 141
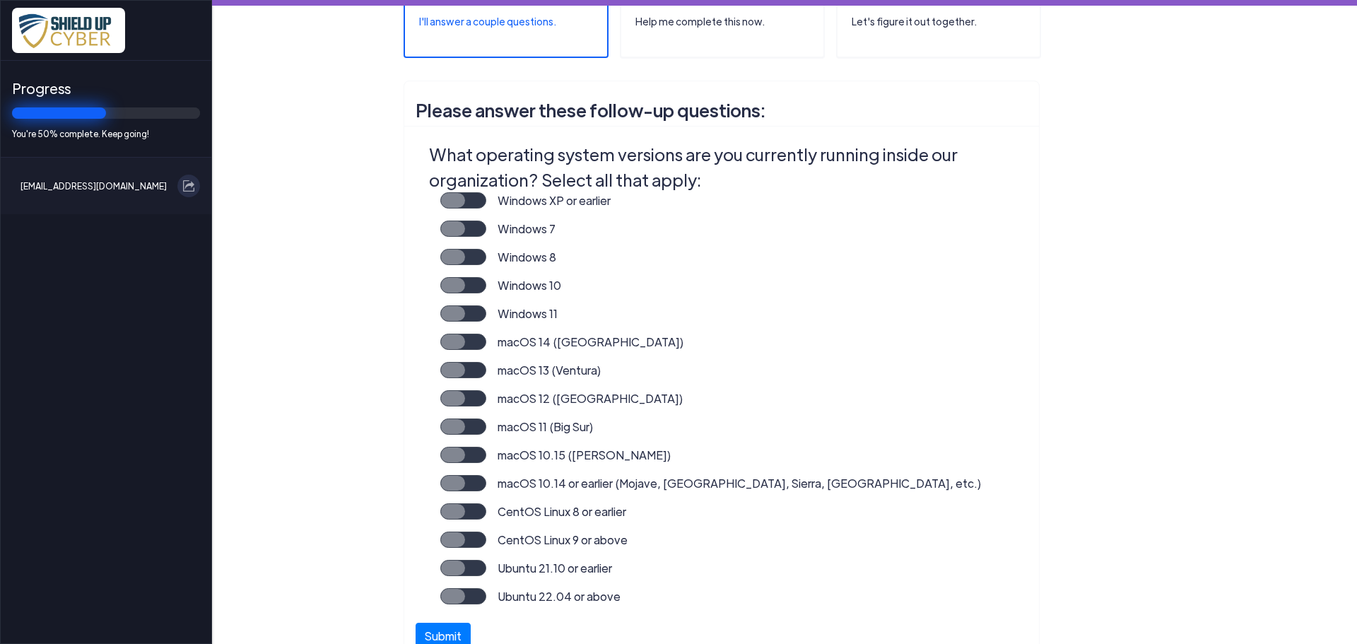
scroll to position [283, 0]
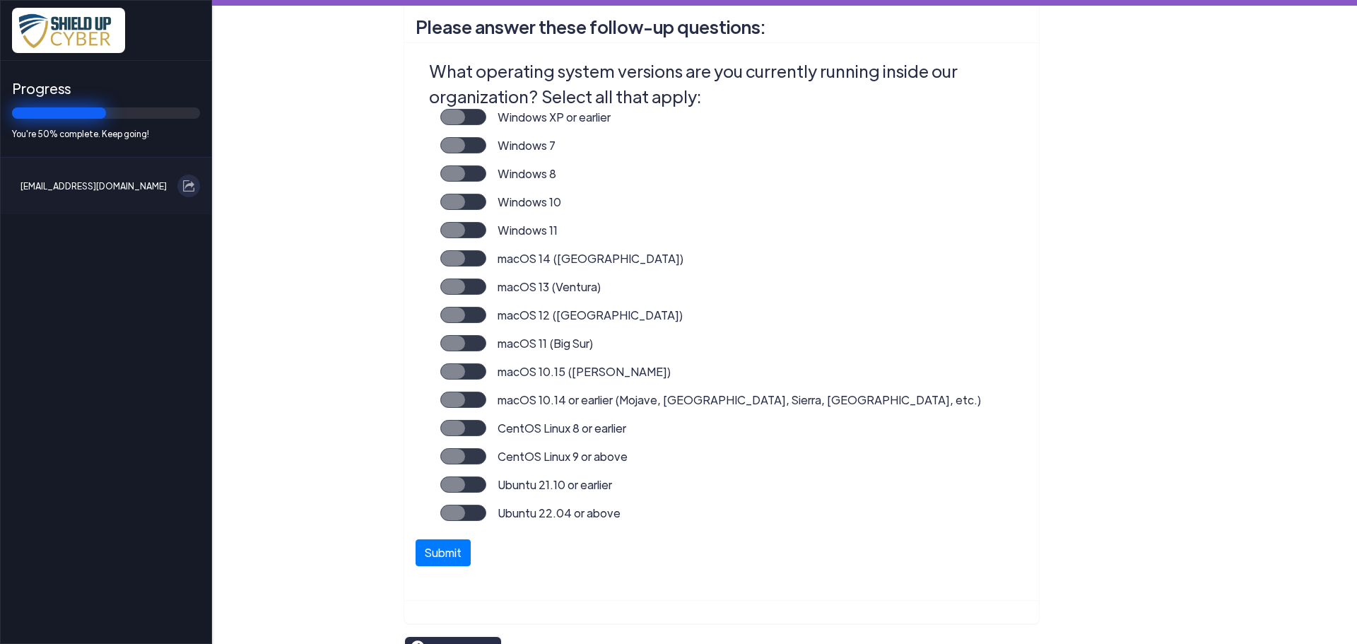
click at [486, 233] on label "Windows 11" at bounding box center [521, 236] width 71 height 28
click at [0, 0] on input "Windows 11" at bounding box center [0, 0] width 0 height 0
click at [450, 187] on div "Windows 8" at bounding box center [730, 179] width 580 height 28
click at [486, 204] on label "Windows 10" at bounding box center [523, 208] width 75 height 28
click at [0, 0] on input "Windows 10" at bounding box center [0, 0] width 0 height 0
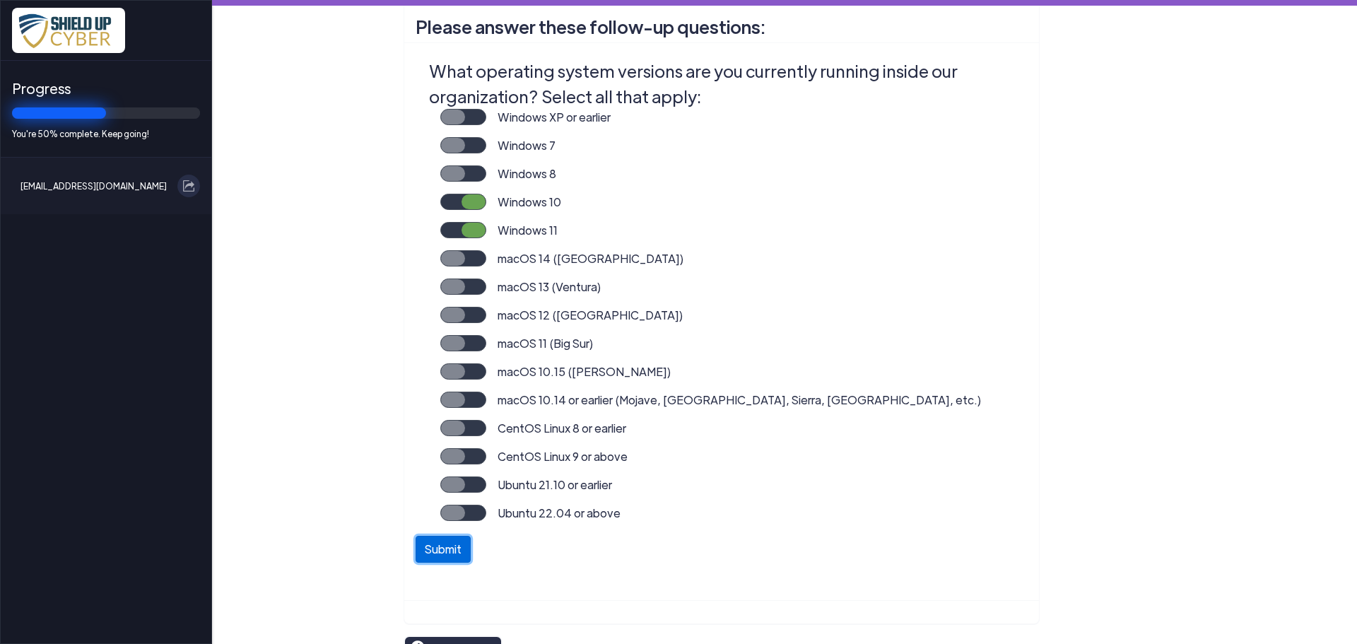
click at [433, 557] on button "Submit" at bounding box center [443, 549] width 55 height 27
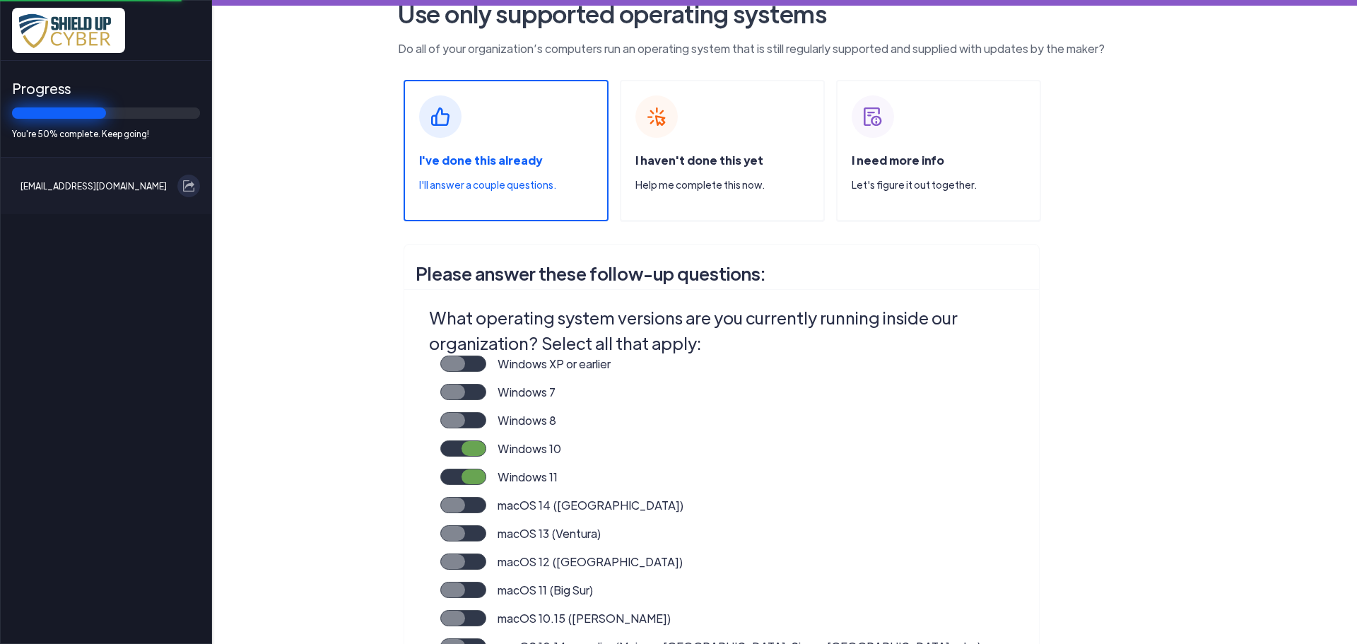
scroll to position [28, 0]
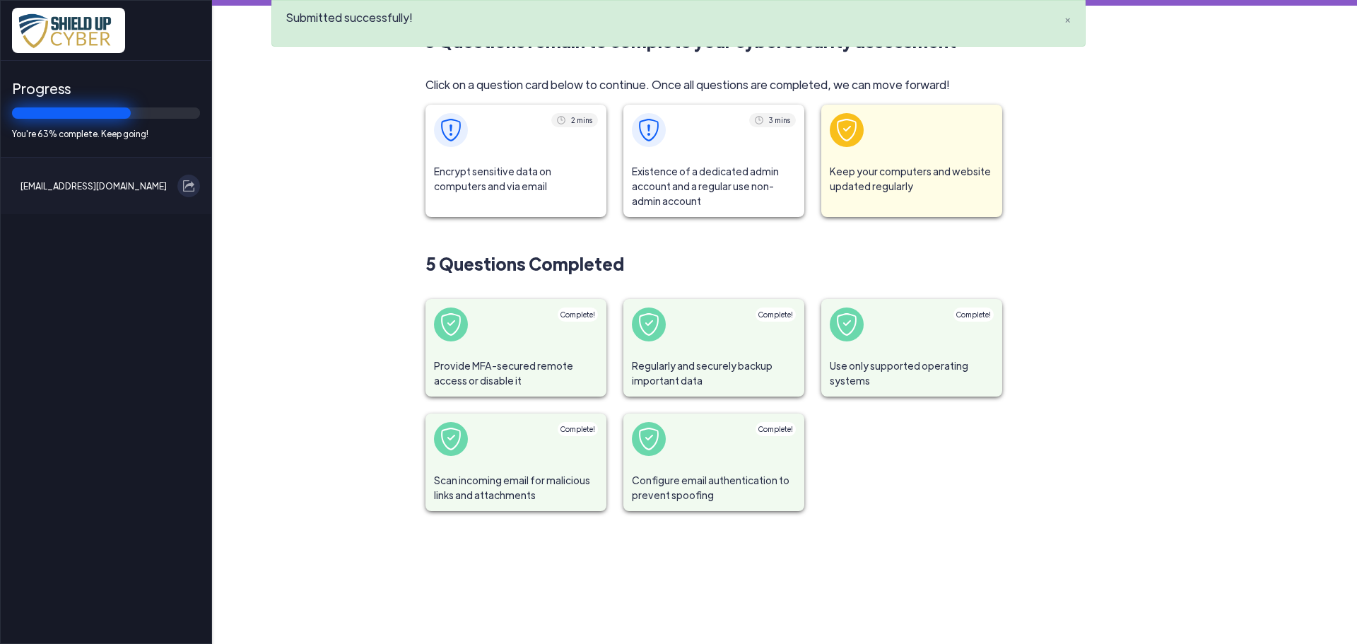
click at [522, 179] on span "Encrypt sensitive data on computers and via email" at bounding box center [516, 179] width 181 height 47
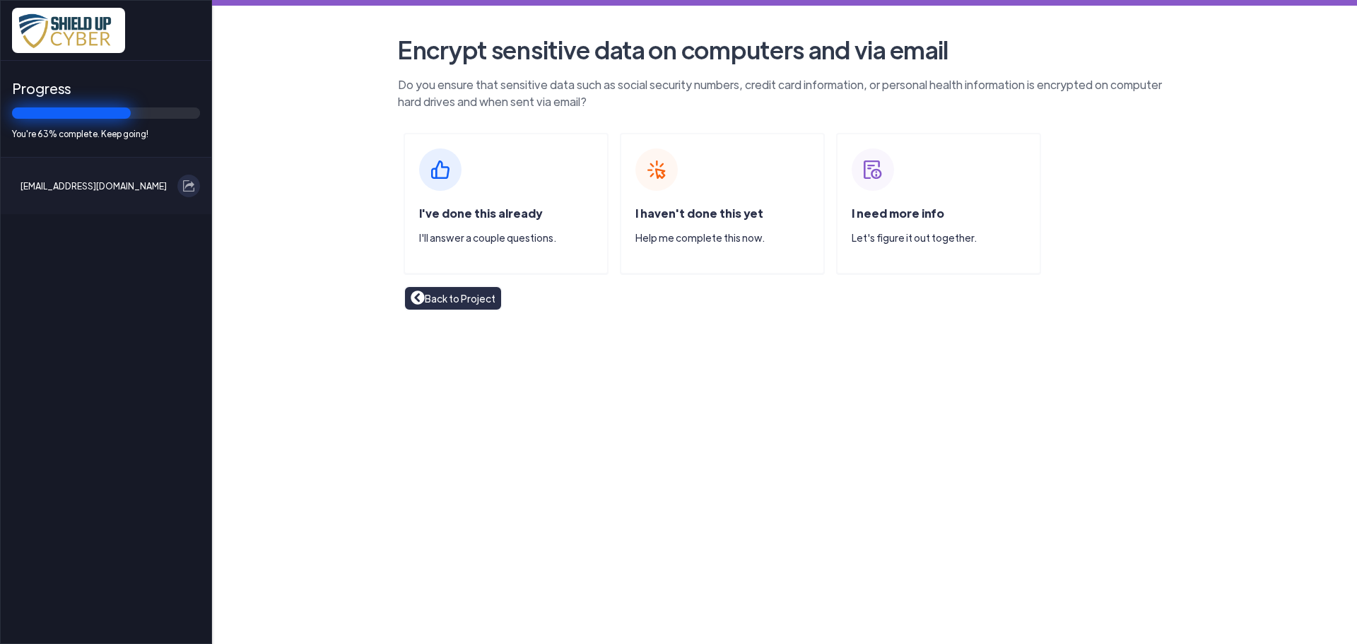
click at [522, 179] on div "I've done this already I'll answer a couple questions." at bounding box center [506, 203] width 205 height 141
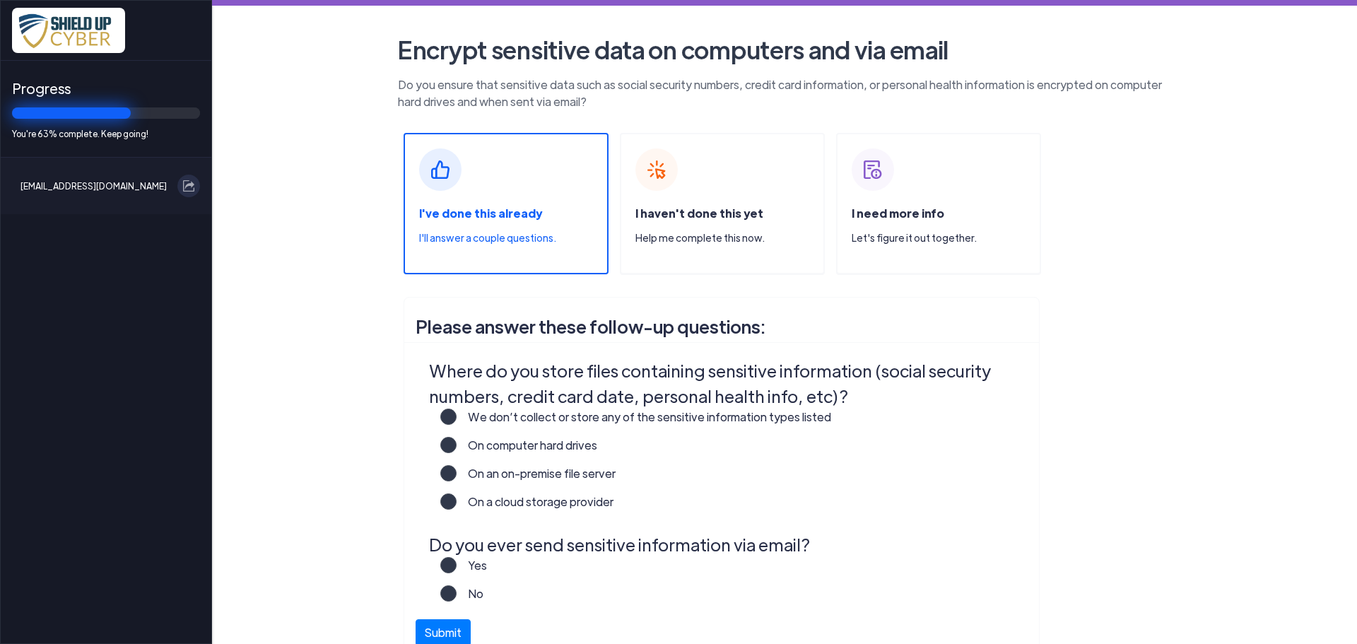
scroll to position [71, 0]
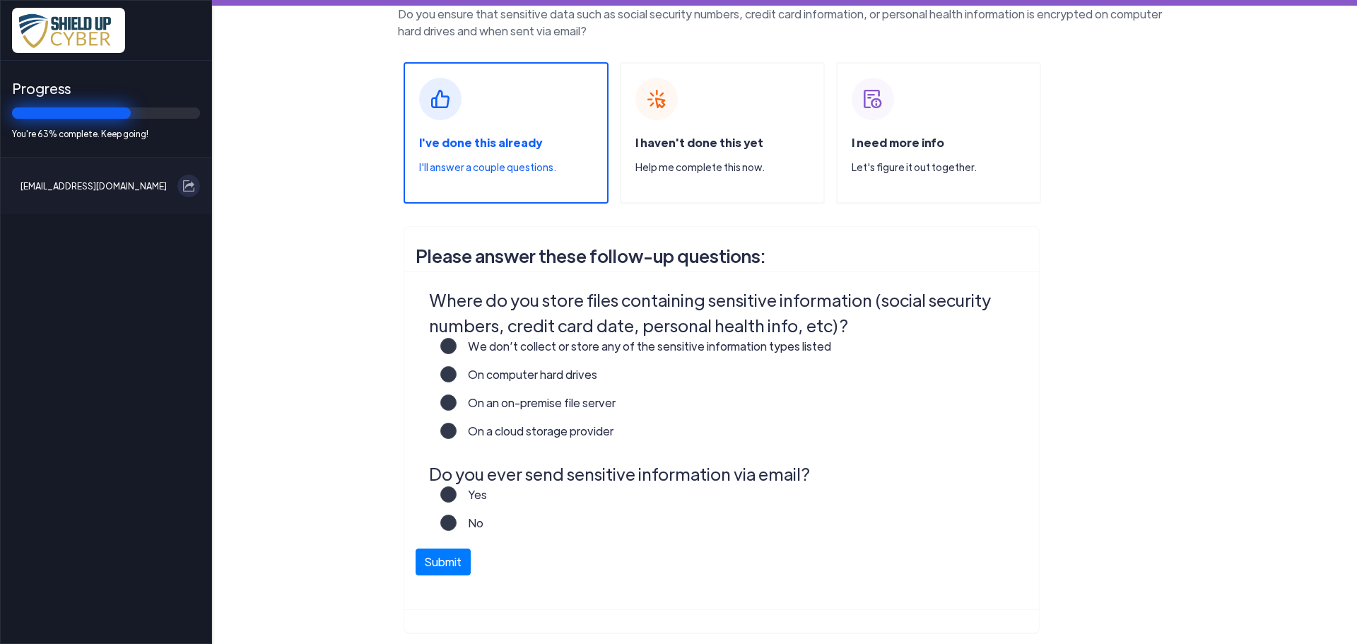
click at [457, 522] on label "No" at bounding box center [470, 529] width 27 height 28
click at [0, 0] on input "No" at bounding box center [0, 0] width 0 height 0
click at [457, 500] on label "Yes" at bounding box center [472, 500] width 30 height 28
click at [0, 0] on input "Yes" at bounding box center [0, 0] width 0 height 0
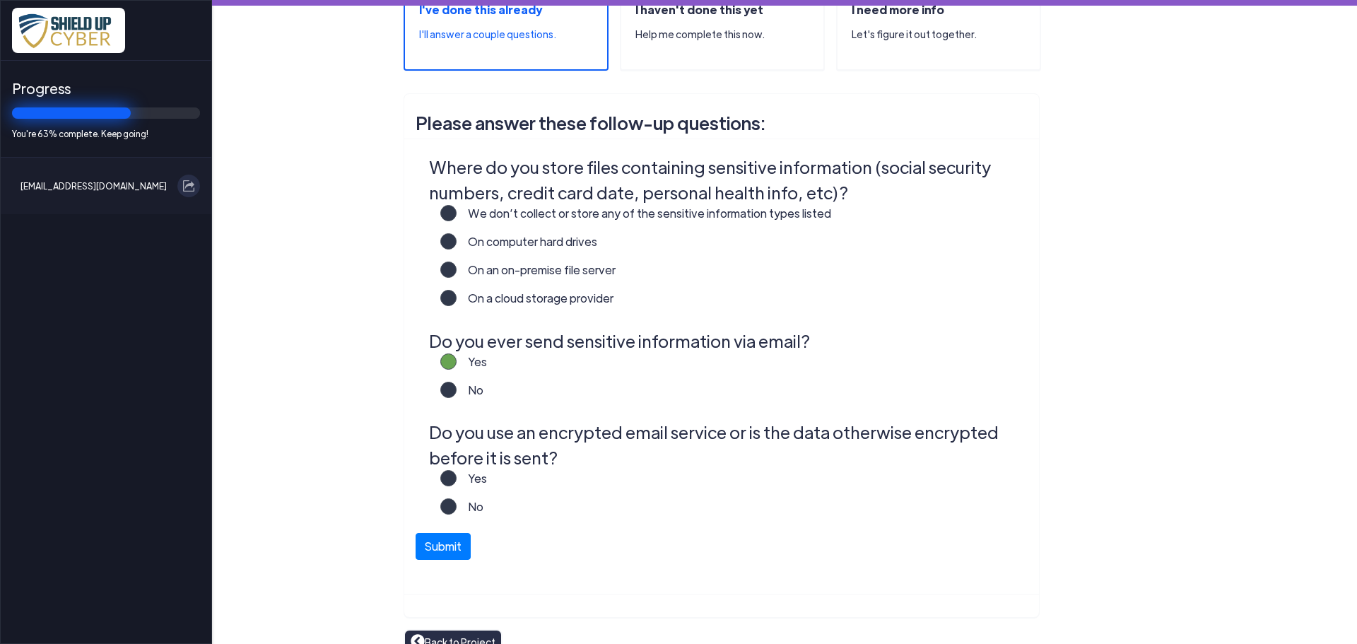
scroll to position [212, 0]
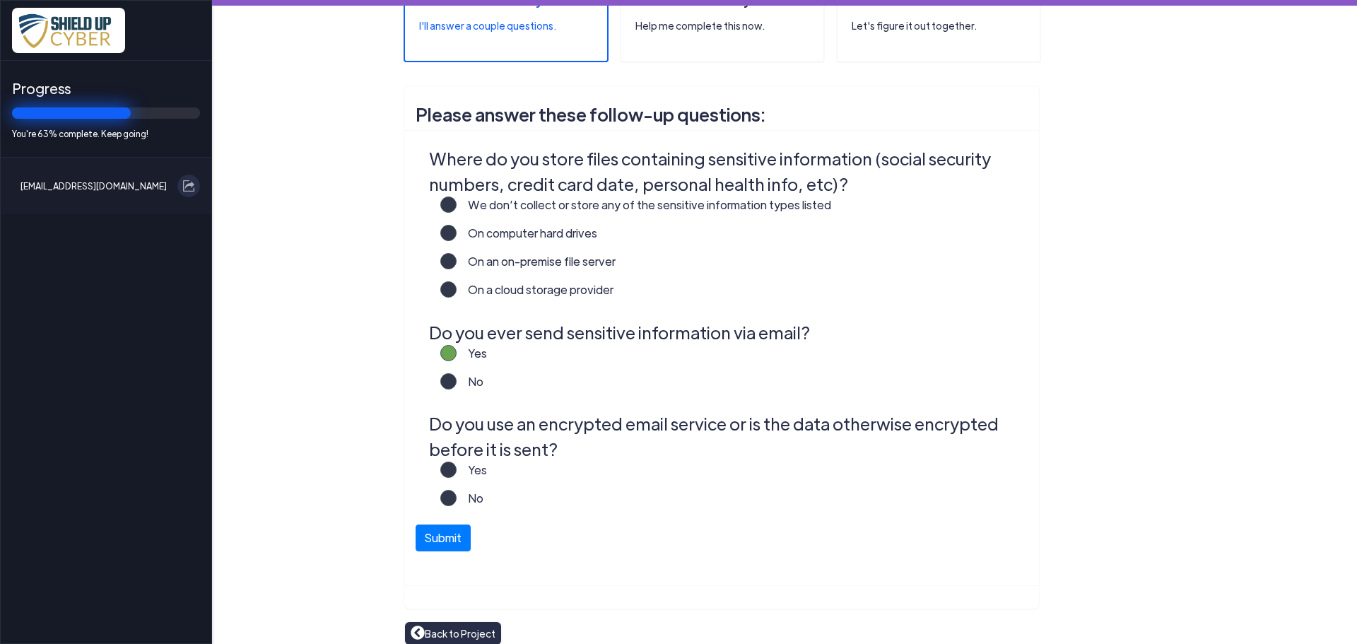
click at [457, 475] on label "Yes" at bounding box center [472, 476] width 30 height 28
click at [0, 0] on input "Yes" at bounding box center [0, 0] width 0 height 0
click at [457, 383] on label "No" at bounding box center [470, 387] width 27 height 28
click at [0, 0] on input "No" at bounding box center [0, 0] width 0 height 0
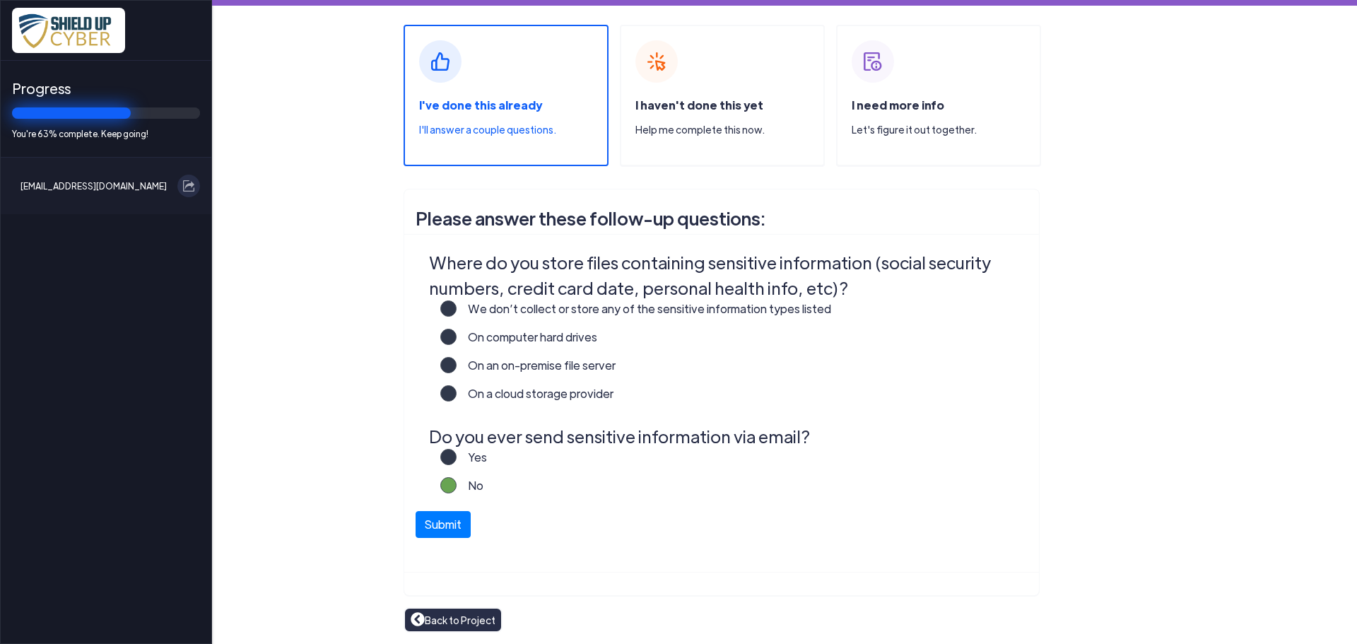
click at [457, 462] on label "Yes" at bounding box center [472, 463] width 30 height 28
click at [0, 0] on input "Yes" at bounding box center [0, 0] width 0 height 0
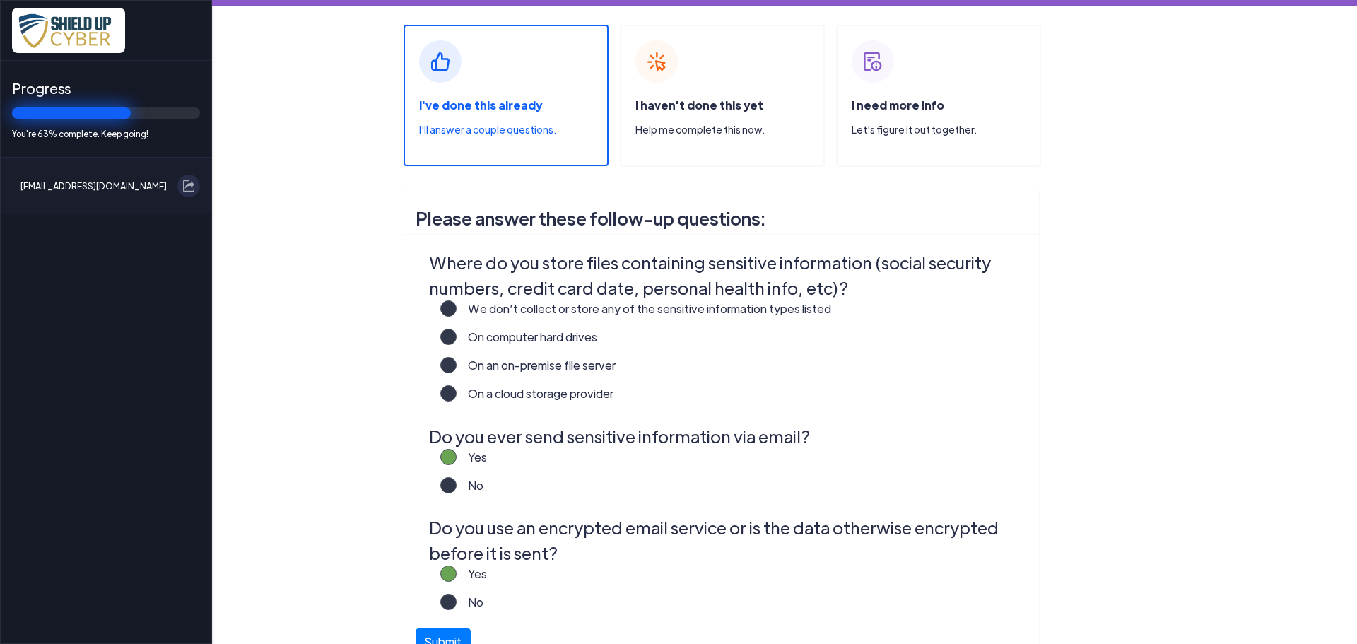
scroll to position [212, 0]
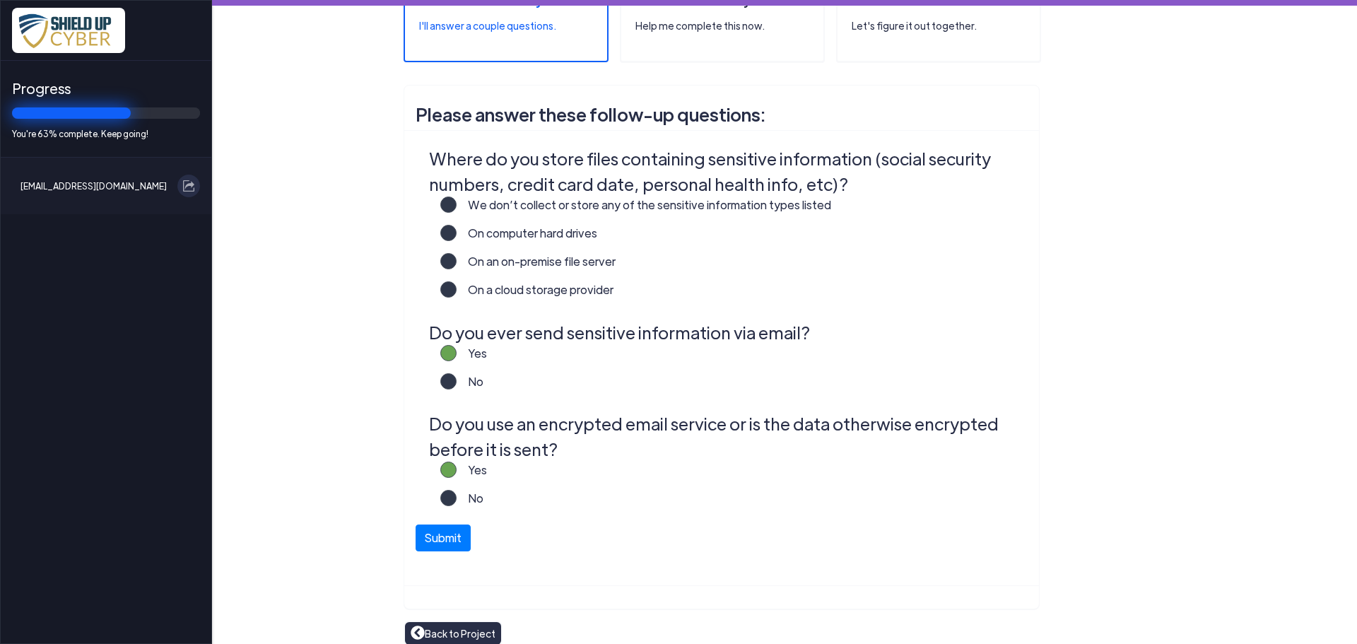
click at [447, 491] on span at bounding box center [448, 498] width 16 height 16
click at [457, 497] on label "No" at bounding box center [470, 504] width 27 height 28
click at [0, 0] on input "No" at bounding box center [0, 0] width 0 height 0
click at [457, 469] on label "Yes" at bounding box center [472, 476] width 30 height 28
click at [0, 0] on input "Yes" at bounding box center [0, 0] width 0 height 0
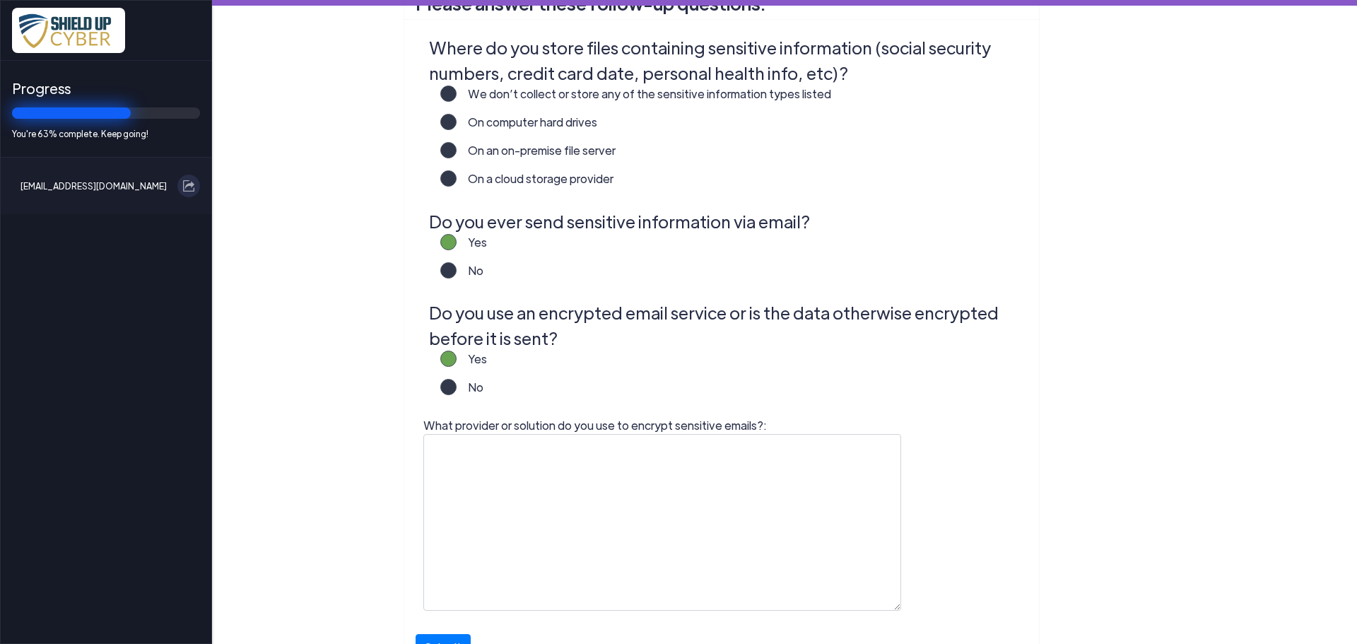
scroll to position [446, 0]
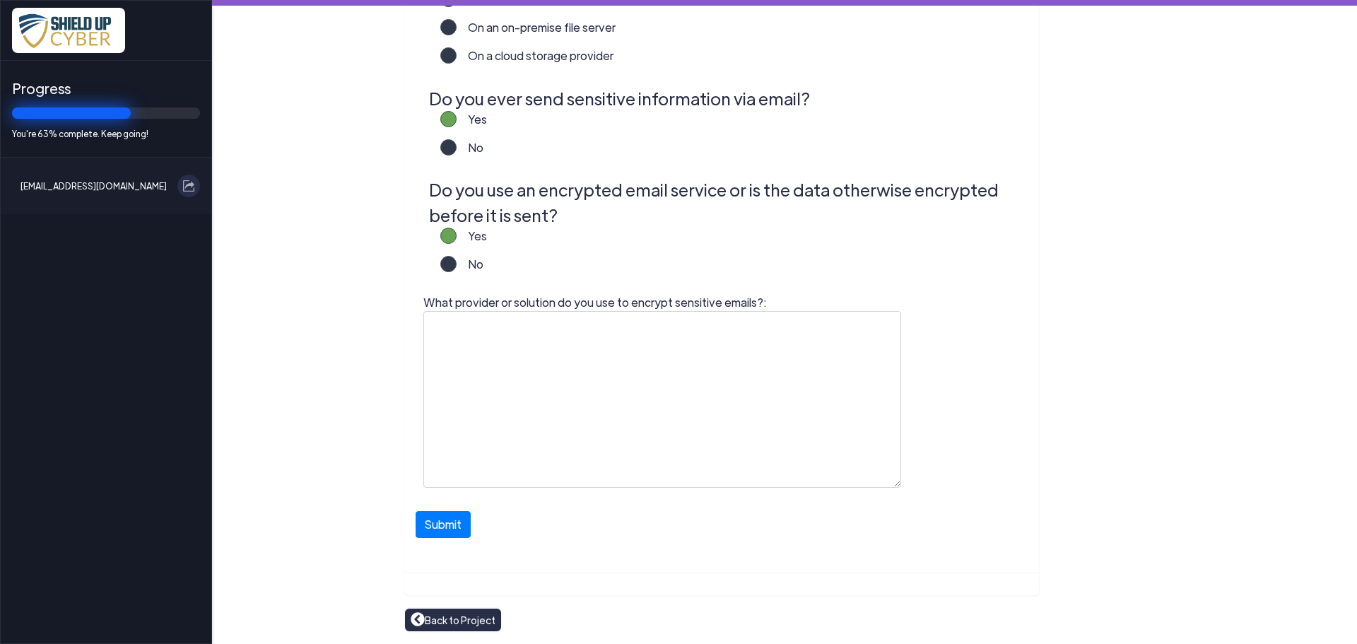
click at [430, 609] on div "Back to Project" at bounding box center [453, 619] width 99 height 25
click at [430, 619] on link "Back to Project" at bounding box center [453, 620] width 85 height 16
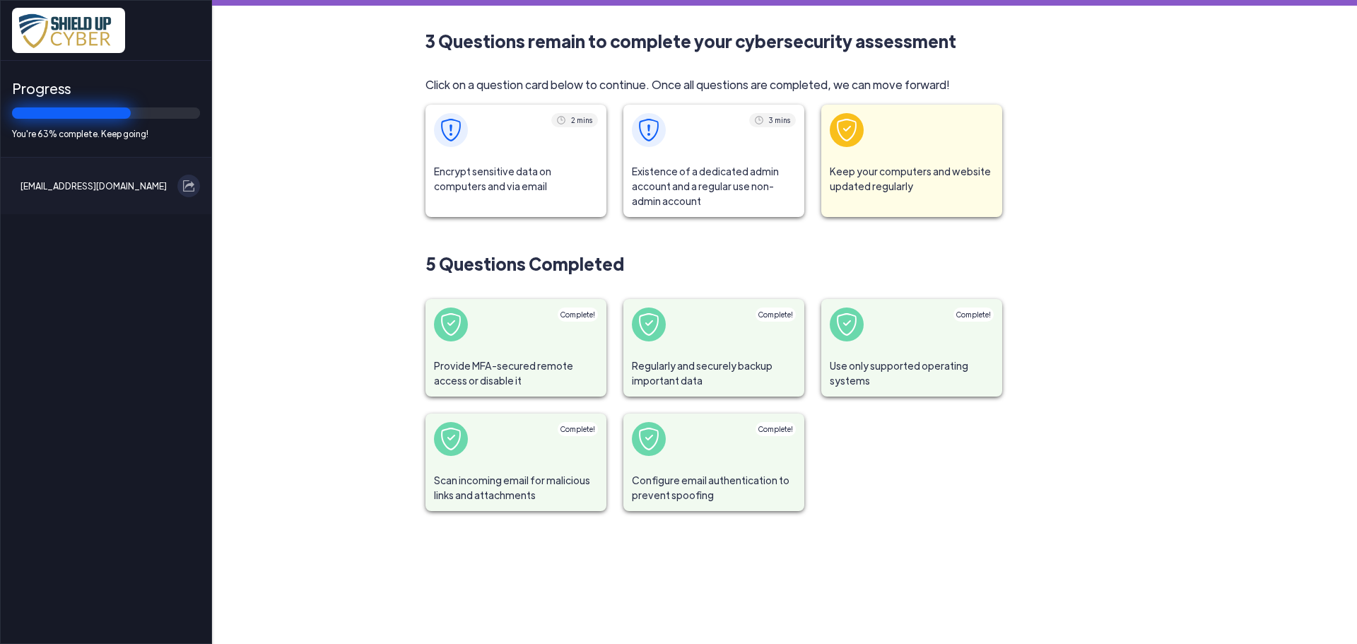
click at [715, 169] on span "Existence of a dedicated admin account and a regular use non-admin account" at bounding box center [713, 186] width 181 height 61
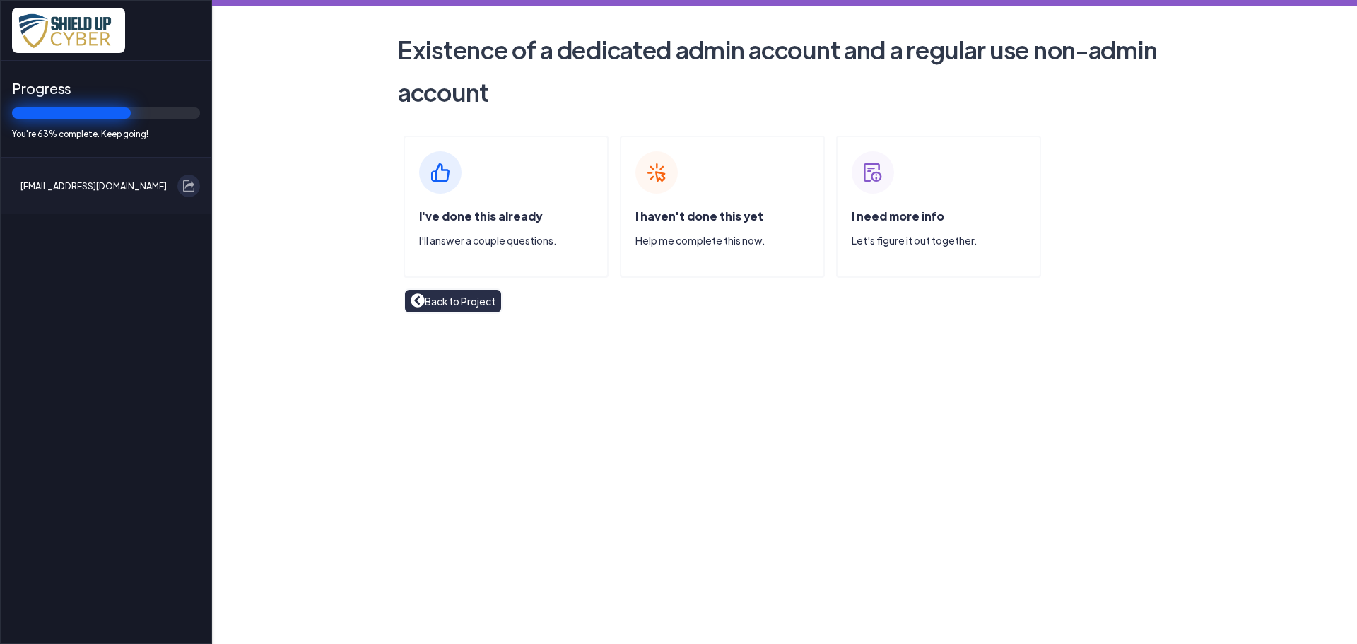
click at [519, 233] on div "I've done this already I'll answer a couple questions." at bounding box center [513, 234] width 188 height 52
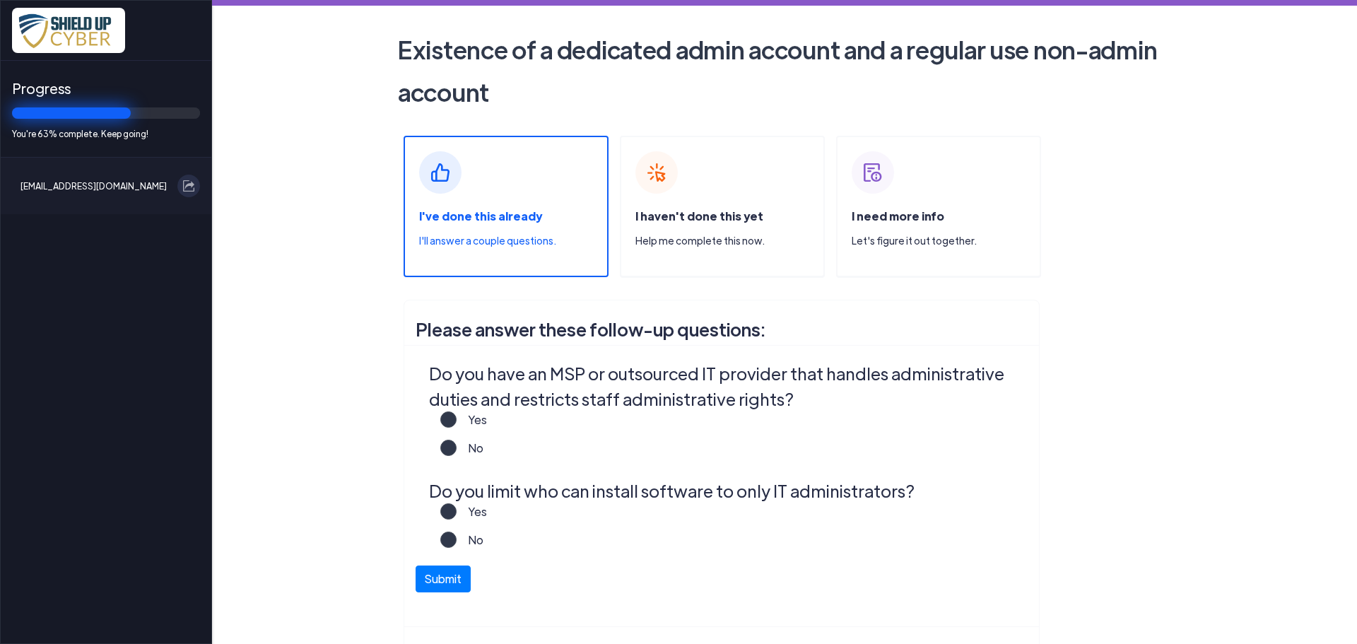
click at [457, 423] on label "Yes" at bounding box center [472, 425] width 30 height 28
click at [0, 0] on input "Yes" at bounding box center [0, 0] width 0 height 0
click at [457, 537] on label "No" at bounding box center [470, 546] width 27 height 28
click at [0, 0] on input "No" at bounding box center [0, 0] width 0 height 0
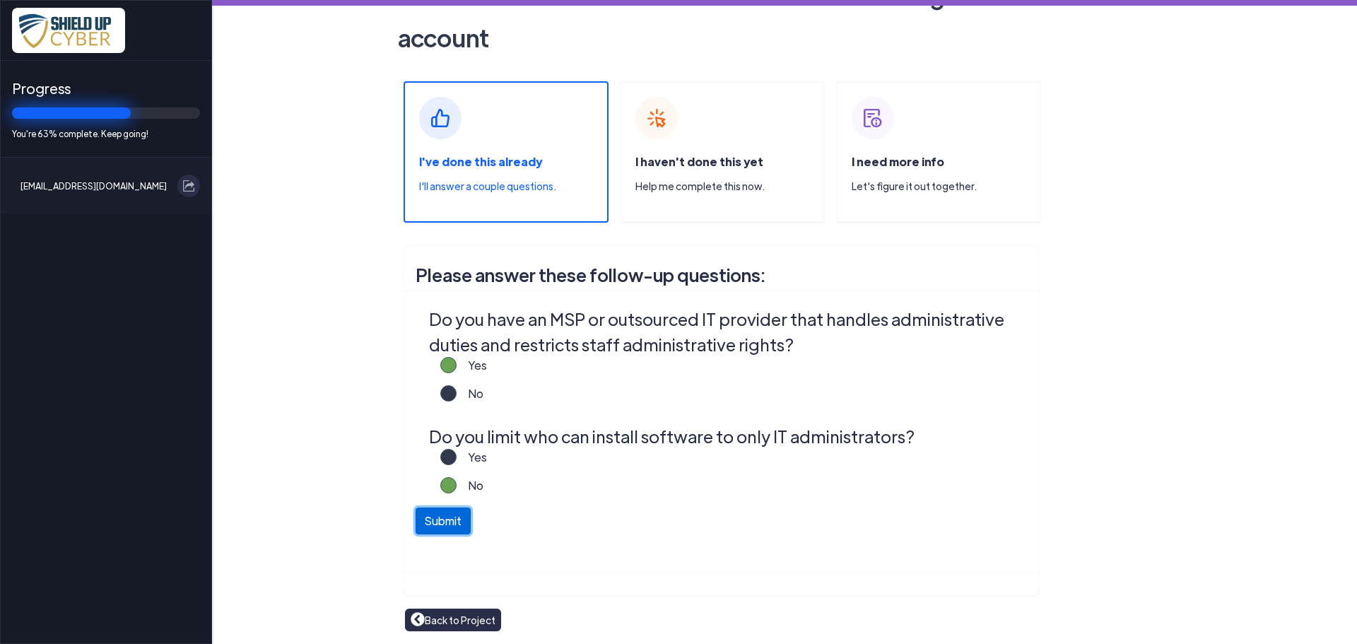
click at [450, 527] on button "Submit" at bounding box center [443, 521] width 55 height 27
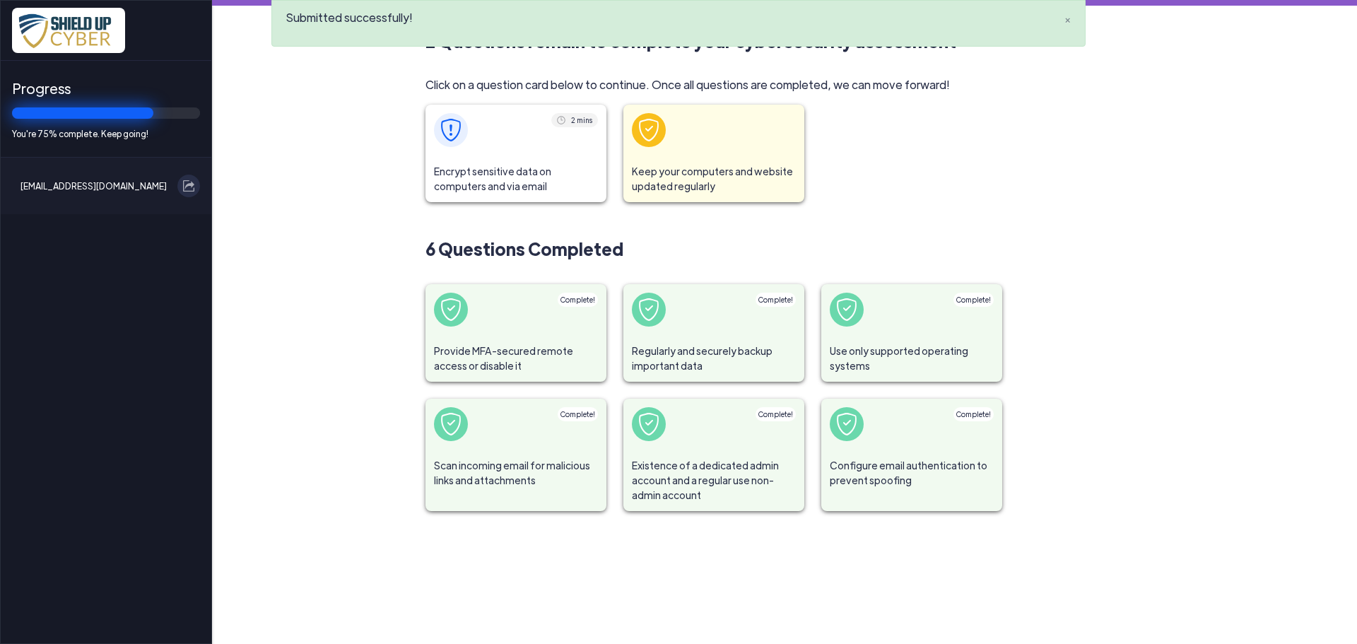
click at [510, 176] on span "Encrypt sensitive data on computers and via email" at bounding box center [516, 179] width 181 height 47
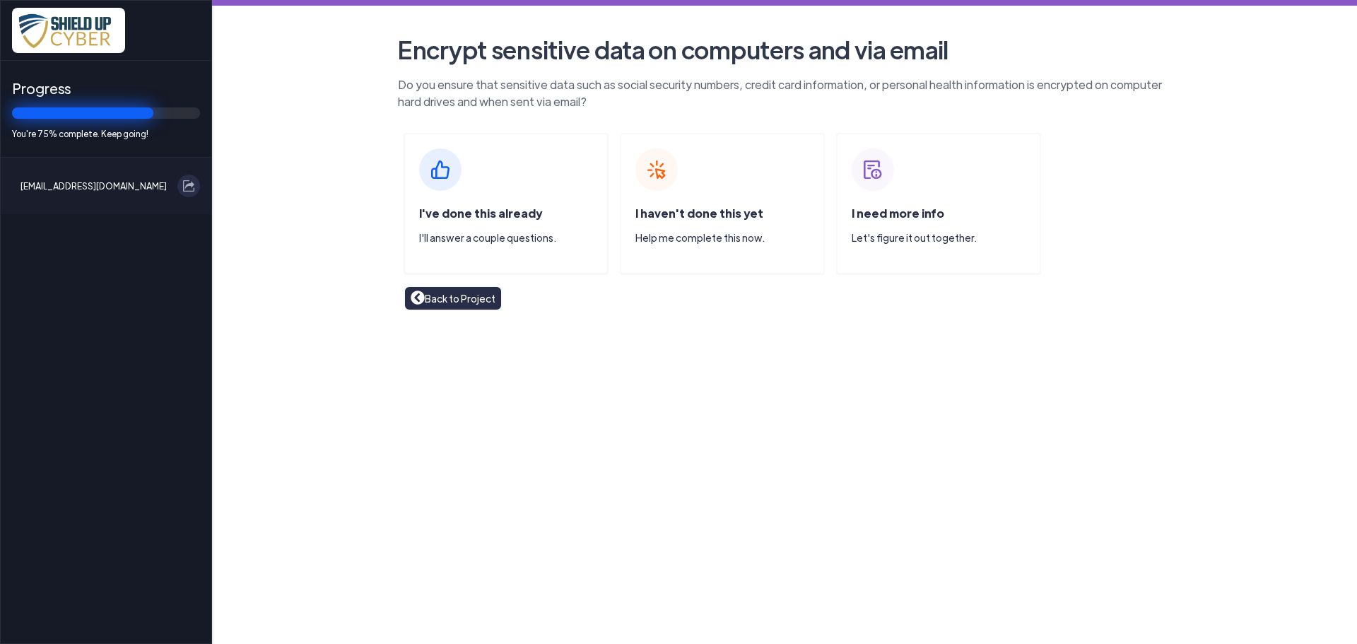
click at [478, 301] on link "Back to Project" at bounding box center [453, 299] width 85 height 16
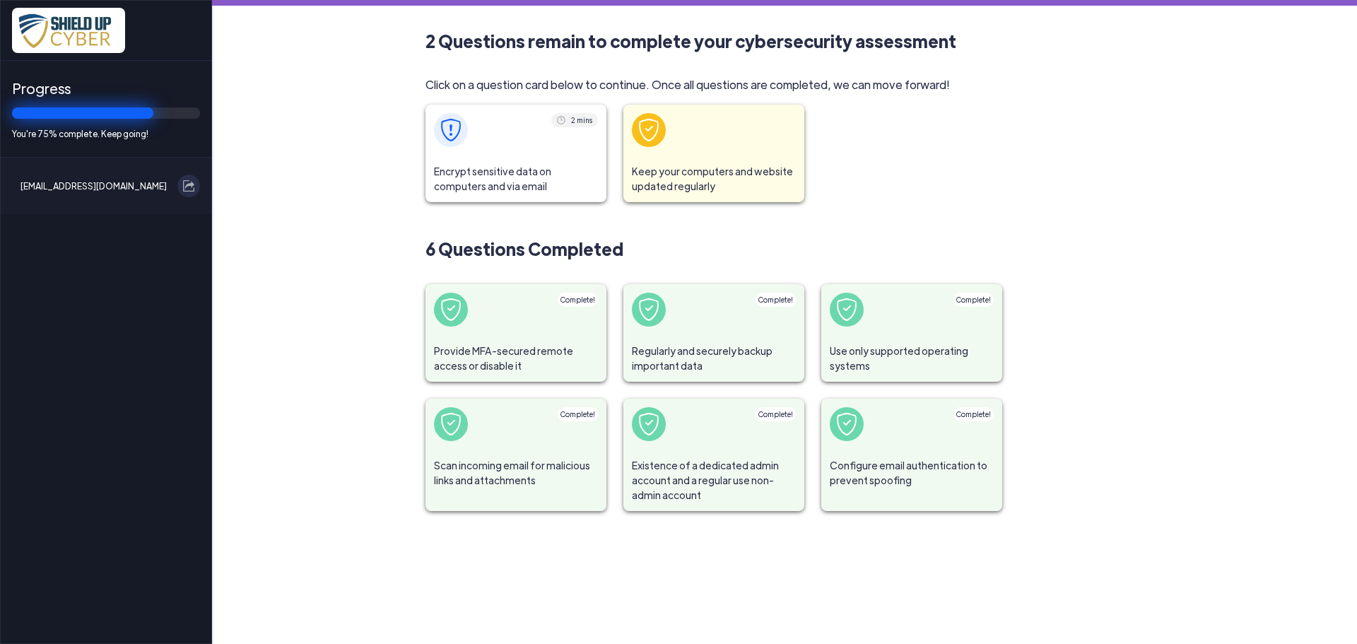
click at [514, 158] on span "Encrypt sensitive data on computers and via email" at bounding box center [516, 179] width 181 height 47
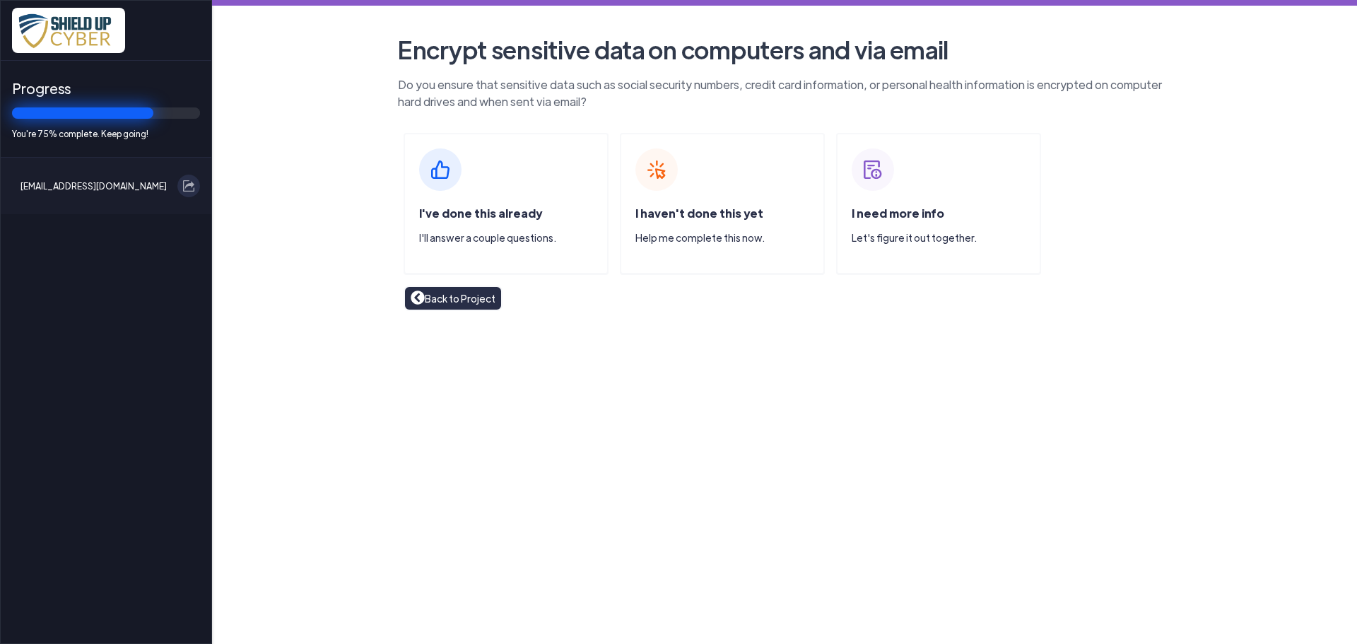
click at [510, 160] on div "I've done this already I'll answer a couple questions." at bounding box center [506, 203] width 205 height 141
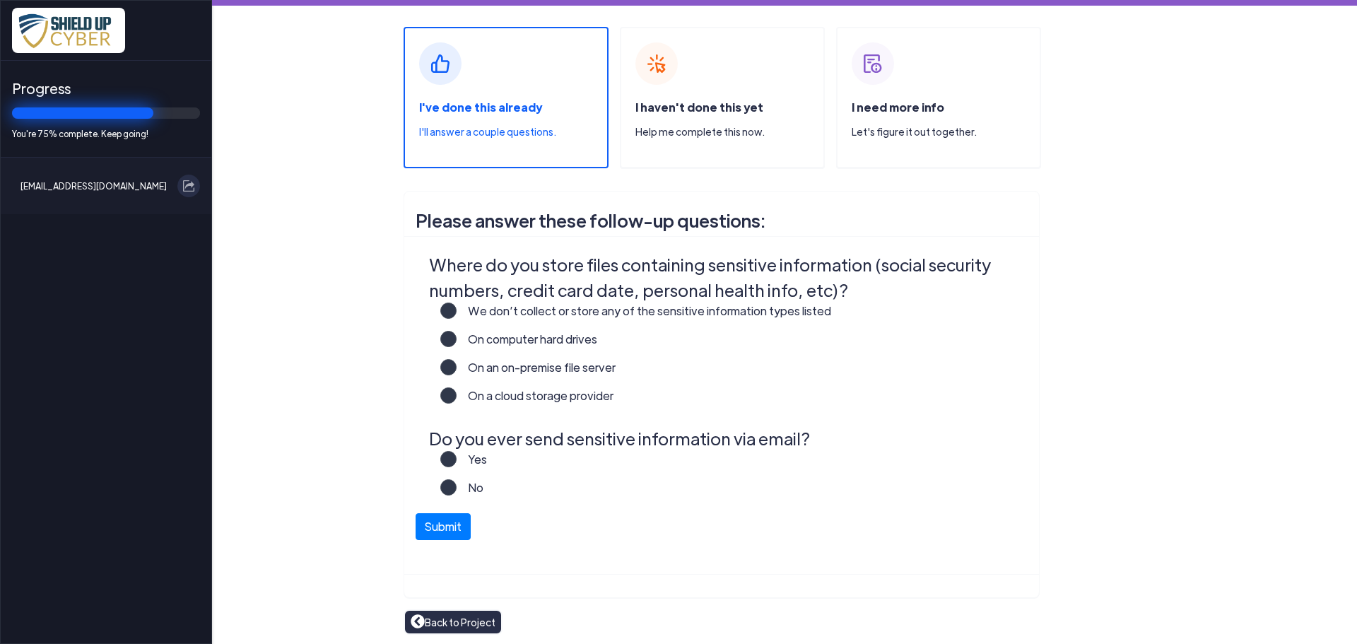
scroll to position [108, 0]
click at [457, 365] on label "On an on-premise file server" at bounding box center [536, 371] width 159 height 28
click at [0, 0] on input "On an on-premise file server" at bounding box center [0, 0] width 0 height 0
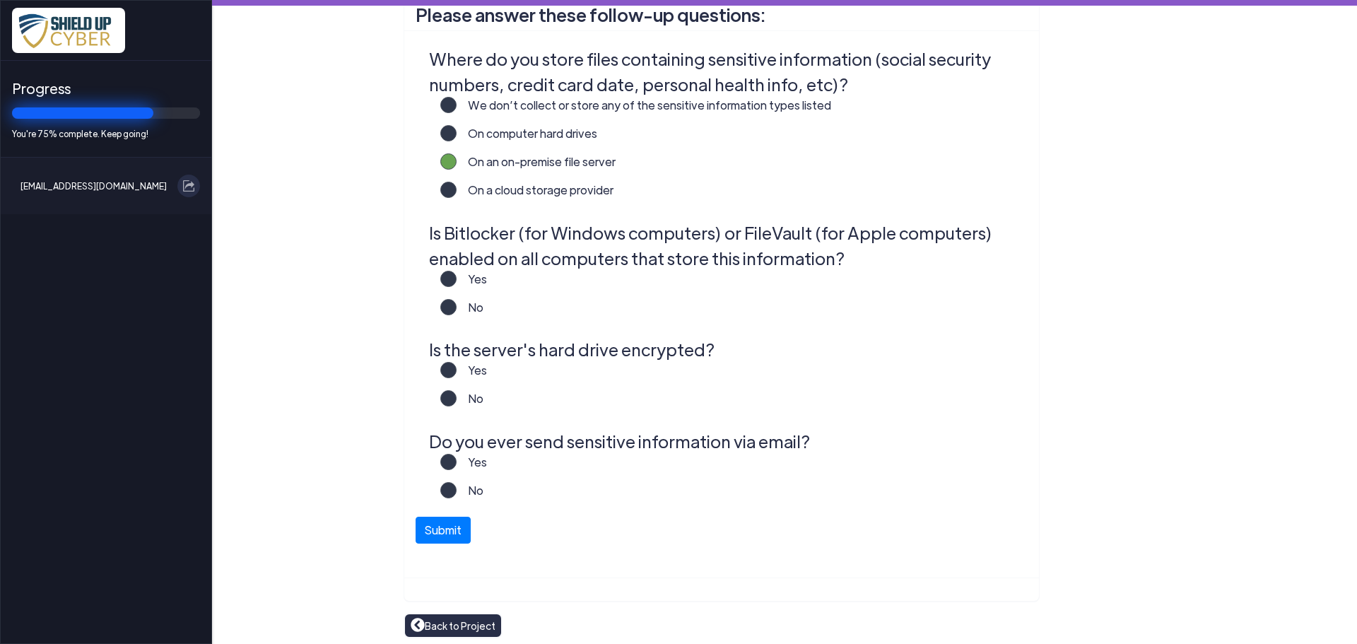
scroll to position [317, 0]
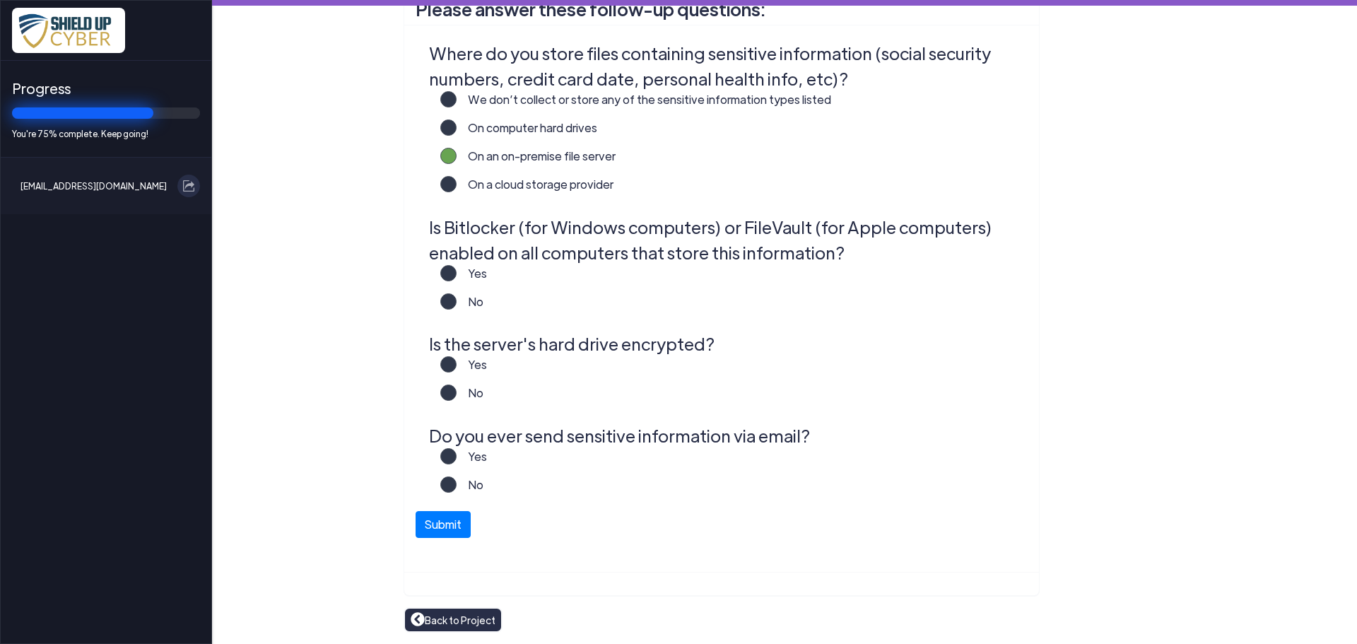
click at [457, 304] on label "No" at bounding box center [470, 307] width 27 height 28
click at [0, 0] on input "No" at bounding box center [0, 0] width 0 height 0
click at [457, 368] on label "Yes" at bounding box center [472, 370] width 30 height 28
click at [0, 0] on input "Yes" at bounding box center [0, 0] width 0 height 0
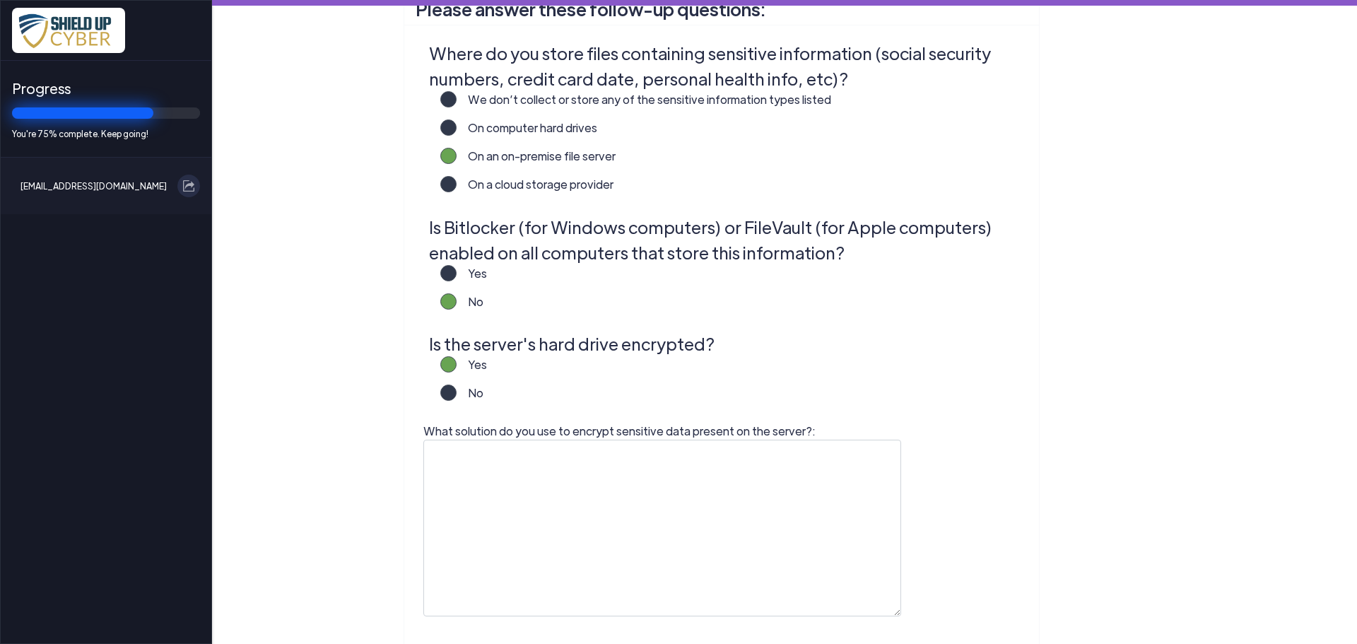
click at [457, 283] on label "Yes" at bounding box center [472, 279] width 30 height 28
click at [0, 0] on input "Yes" at bounding box center [0, 0] width 0 height 0
click at [457, 393] on label "No" at bounding box center [470, 399] width 27 height 28
click at [0, 0] on input "No" at bounding box center [0, 0] width 0 height 0
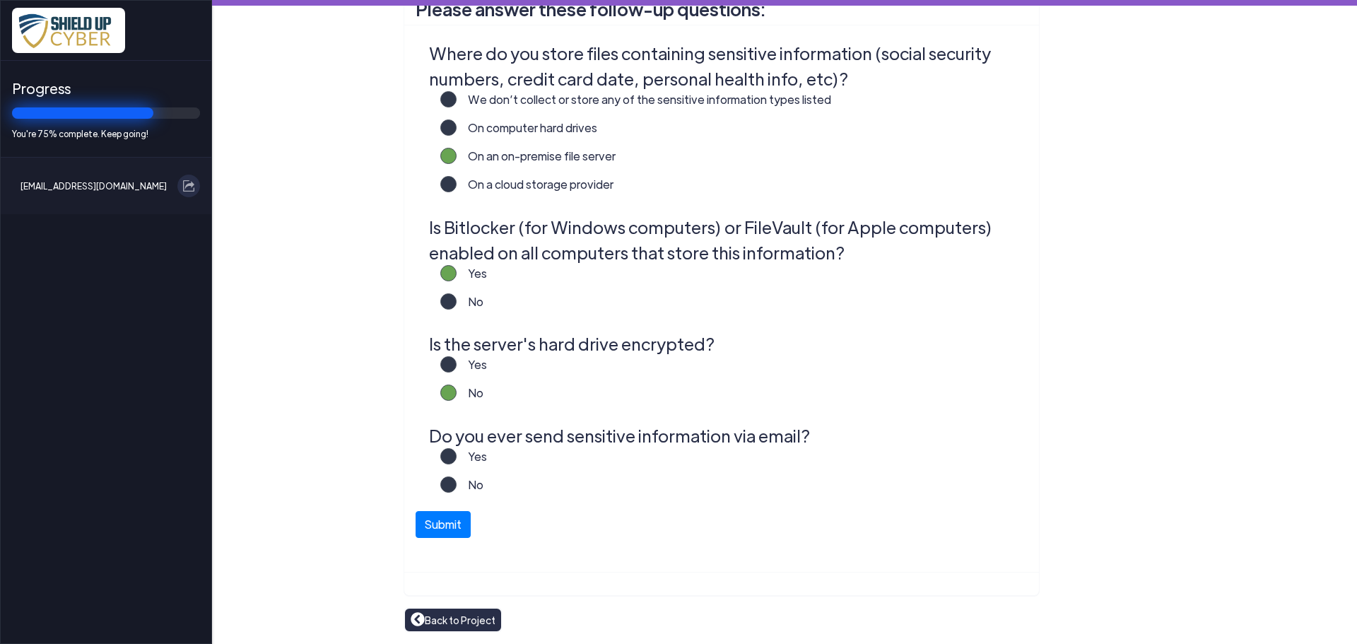
click at [457, 392] on label "No" at bounding box center [470, 399] width 27 height 28
click at [0, 0] on input "No" at bounding box center [0, 0] width 0 height 0
click at [423, 372] on div "Yes" at bounding box center [721, 370] width 597 height 28
click at [457, 373] on label "Yes" at bounding box center [472, 370] width 30 height 28
click at [0, 0] on input "Yes" at bounding box center [0, 0] width 0 height 0
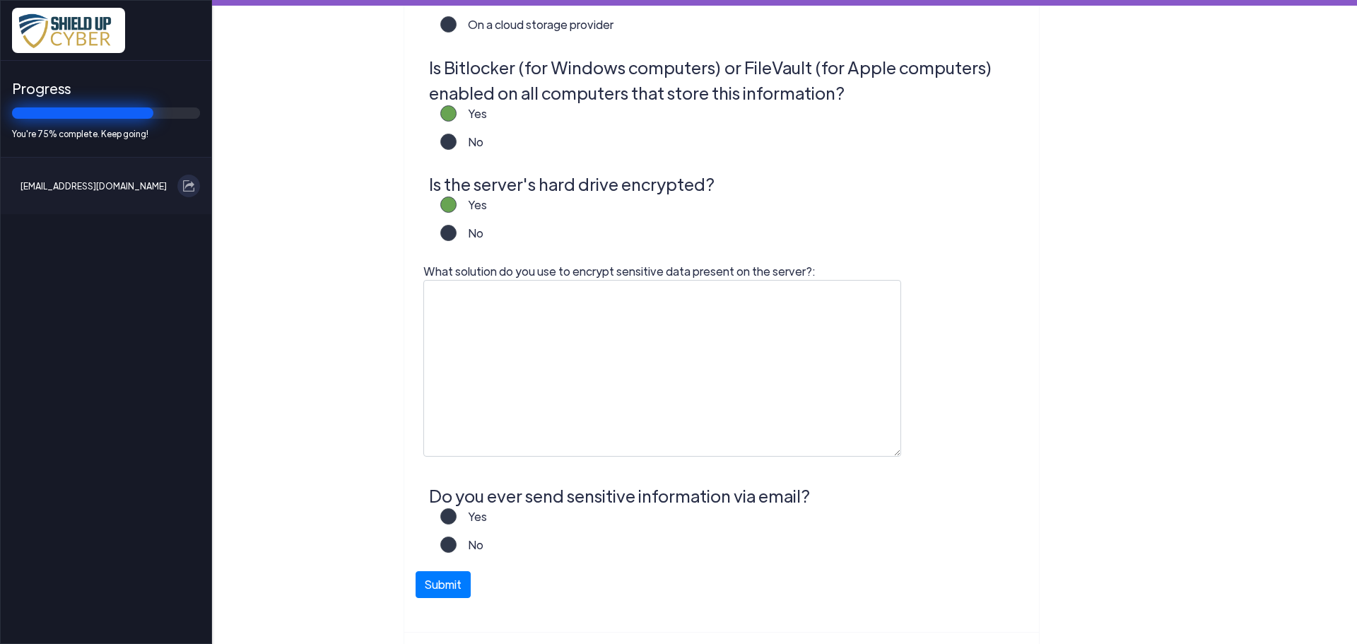
scroll to position [537, 0]
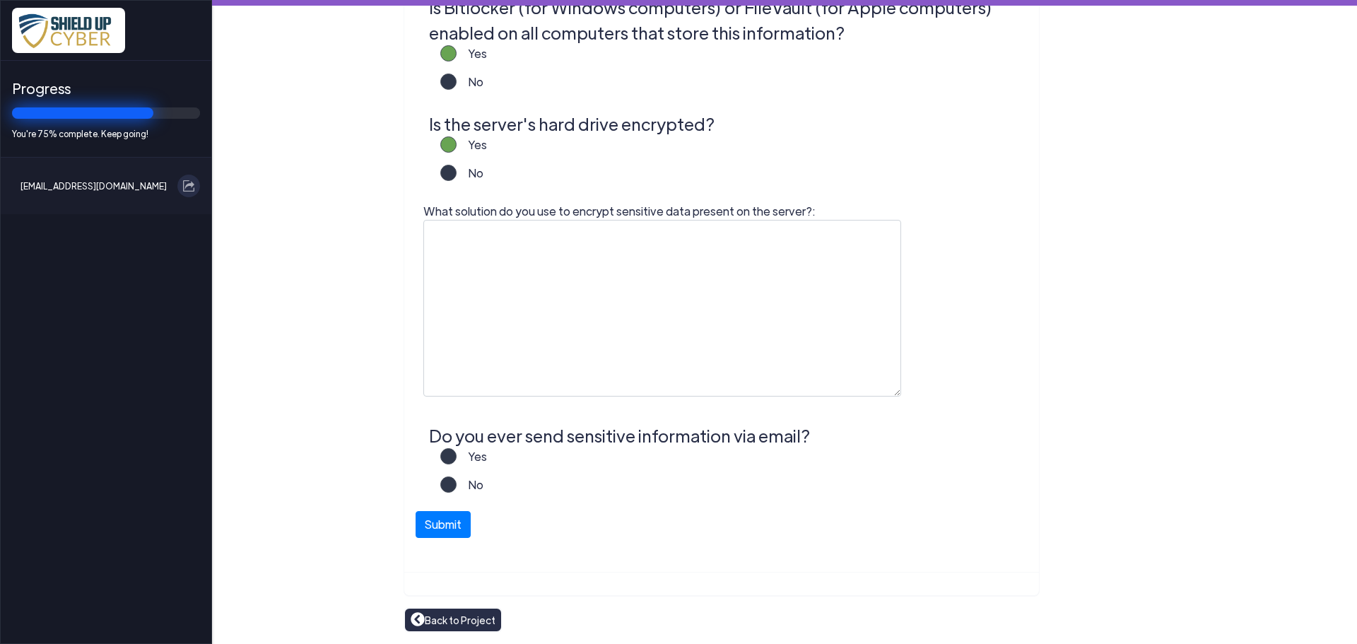
click at [457, 459] on label "Yes" at bounding box center [472, 462] width 30 height 28
click at [0, 0] on input "Yes" at bounding box center [0, 0] width 0 height 0
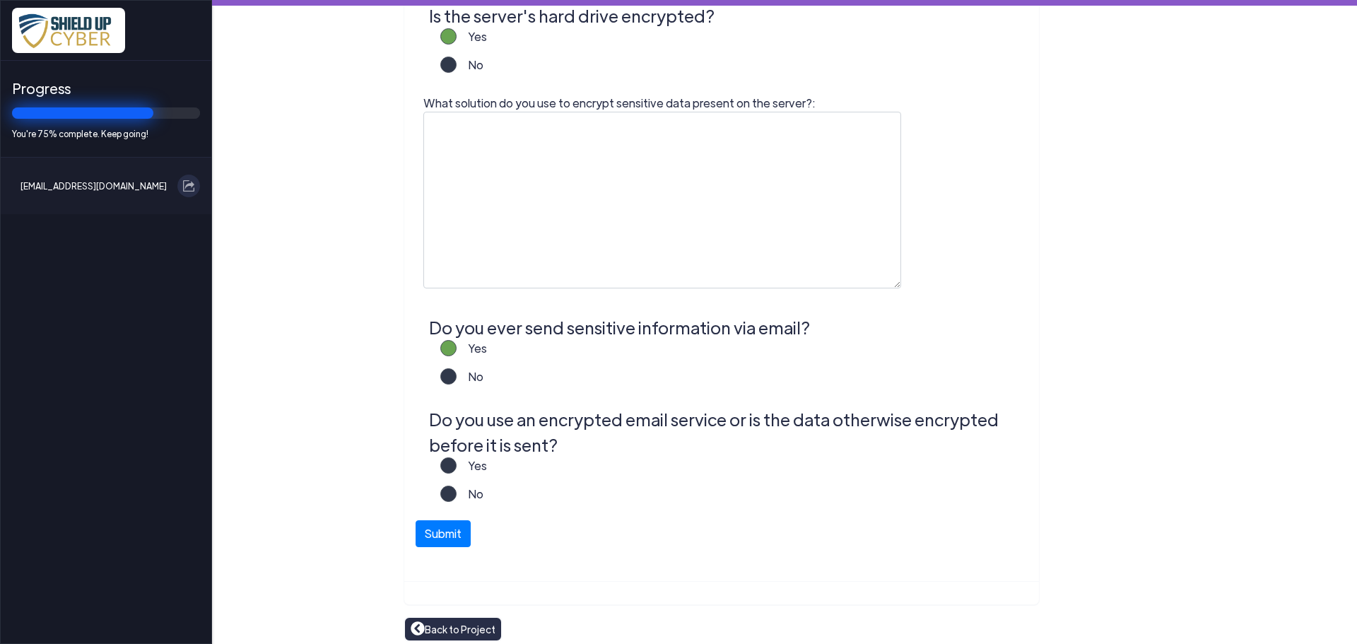
scroll to position [655, 0]
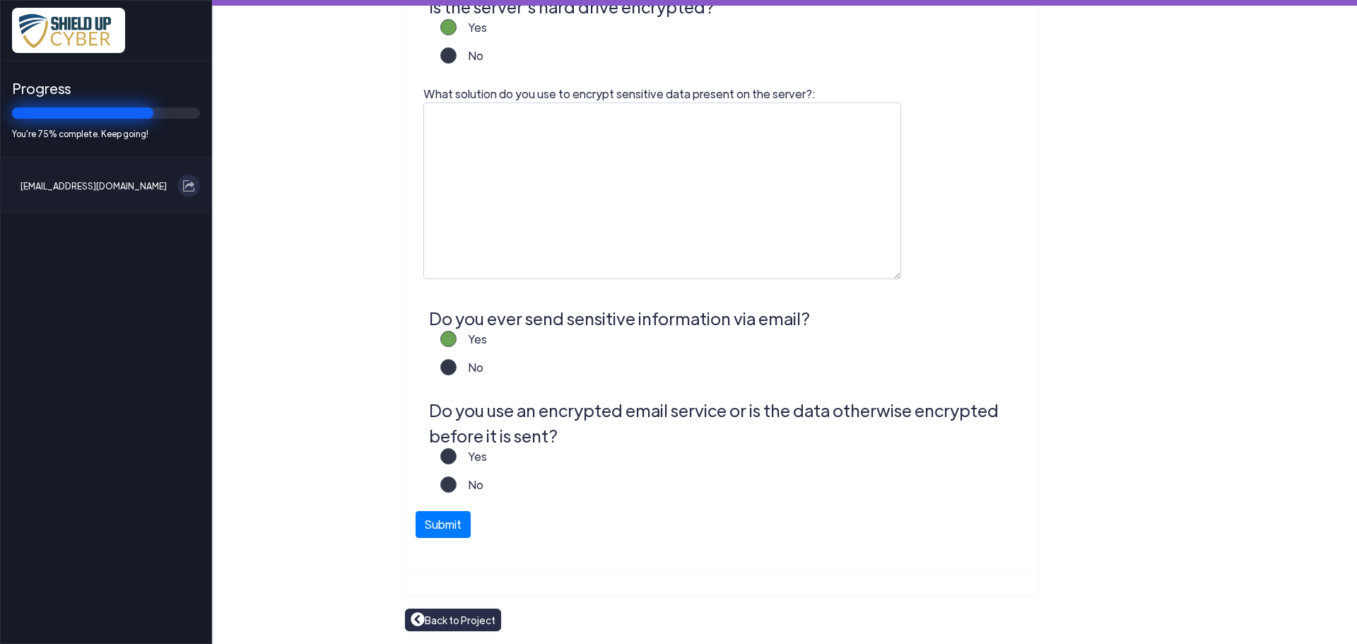
click at [457, 459] on label "Yes" at bounding box center [472, 462] width 30 height 28
click at [0, 0] on input "Yes" at bounding box center [0, 0] width 0 height 0
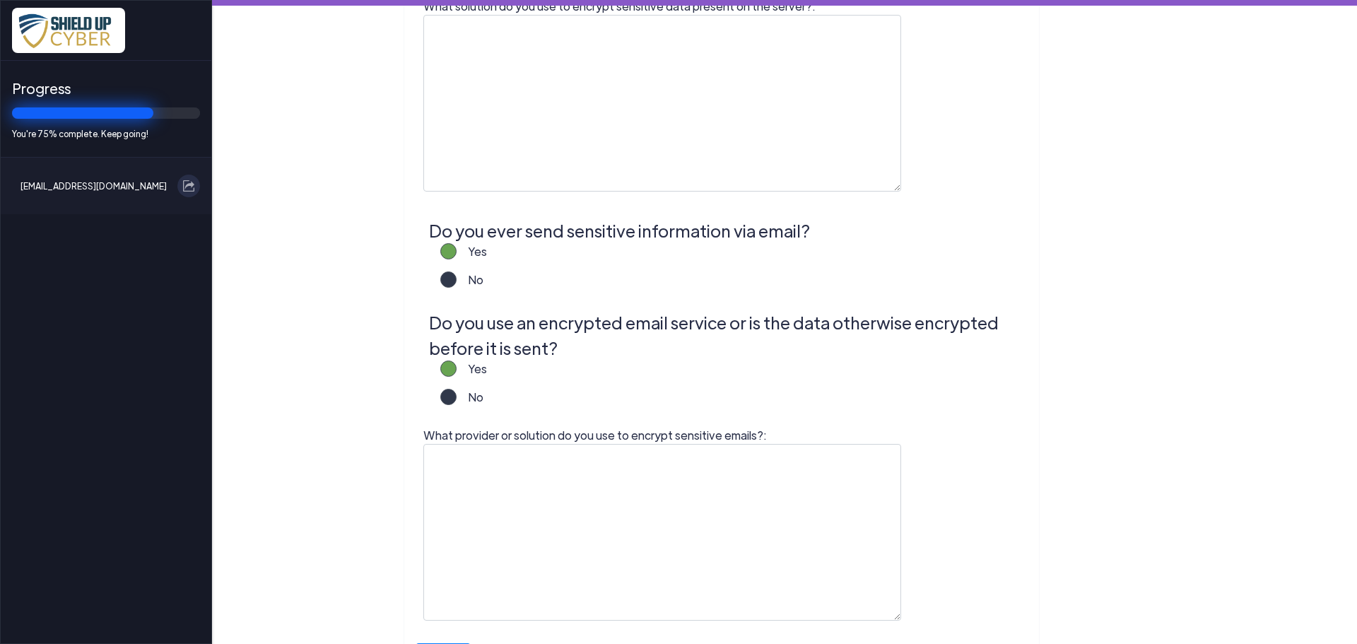
scroll to position [867, 0]
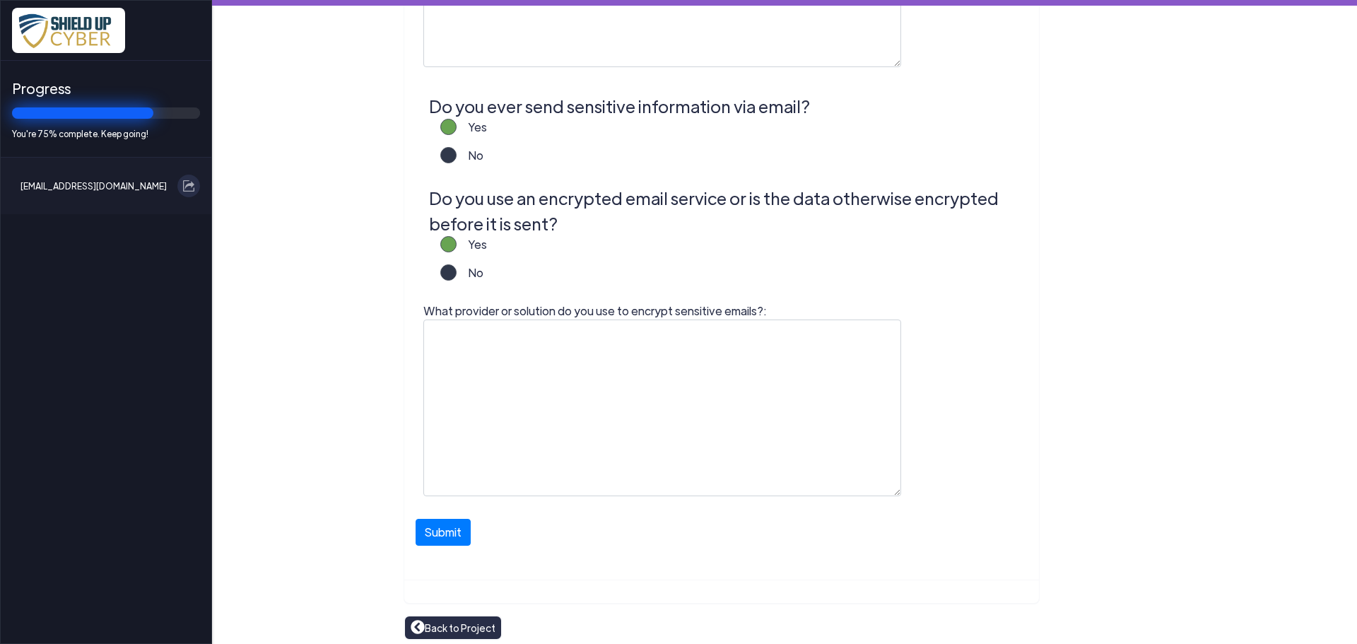
click at [416, 623] on img at bounding box center [418, 627] width 14 height 14
